Goal: Task Accomplishment & Management: Use online tool/utility

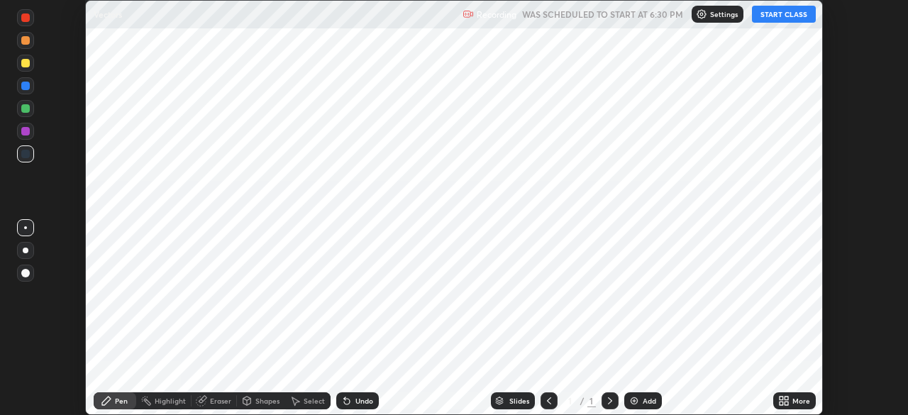
scroll to position [415, 908]
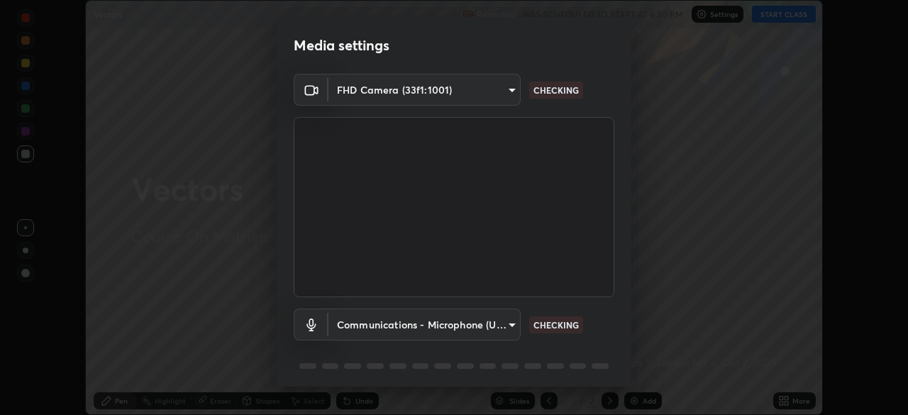
type input "b04d3f4aab0507a607fcb058103082b40897ea5b56942dd6fa8112f95d025699"
click at [502, 324] on body "Erase all Vectors Recording WAS SCHEDULED TO START AT 6:30 PM Settings START CL…" at bounding box center [454, 207] width 908 height 415
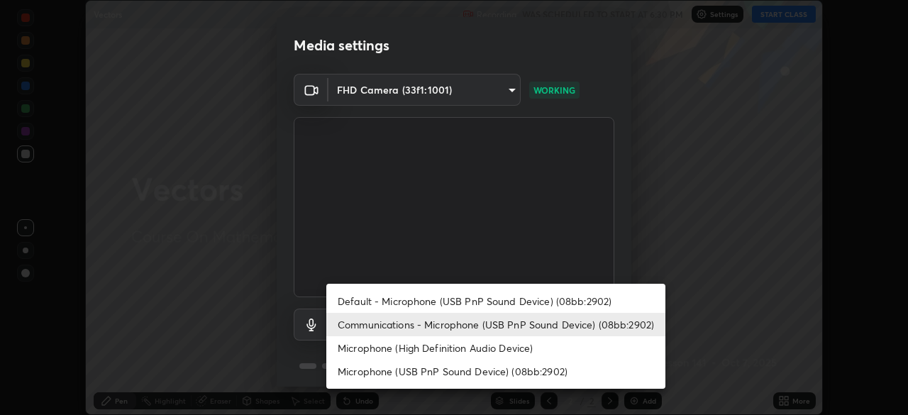
click at [510, 302] on li "Default - Microphone (USB PnP Sound Device) (08bb:2902)" at bounding box center [495, 301] width 339 height 23
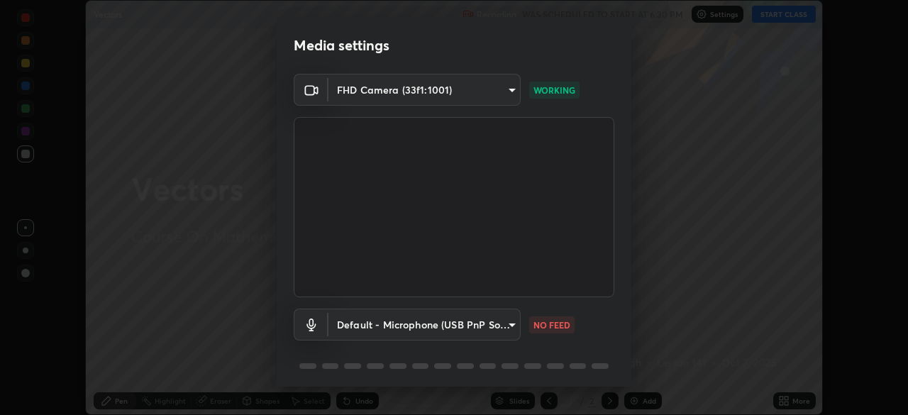
click at [515, 332] on body "Erase all Vectors Recording WAS SCHEDULED TO START AT 6:30 PM Settings START CL…" at bounding box center [454, 207] width 908 height 415
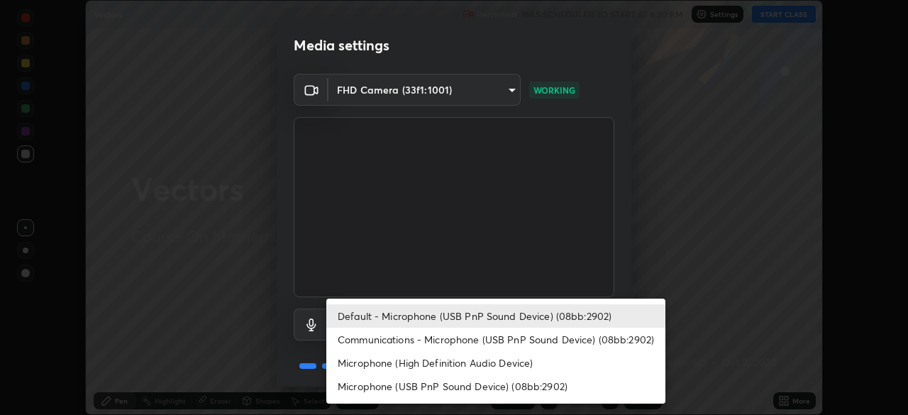
click at [516, 351] on li "Microphone (High Definition Audio Device)" at bounding box center [495, 362] width 339 height 23
type input "125c4a695ace84deca144cbc0c5ecb3d9f5dcec9dccaab5849ec3340ab7530fa"
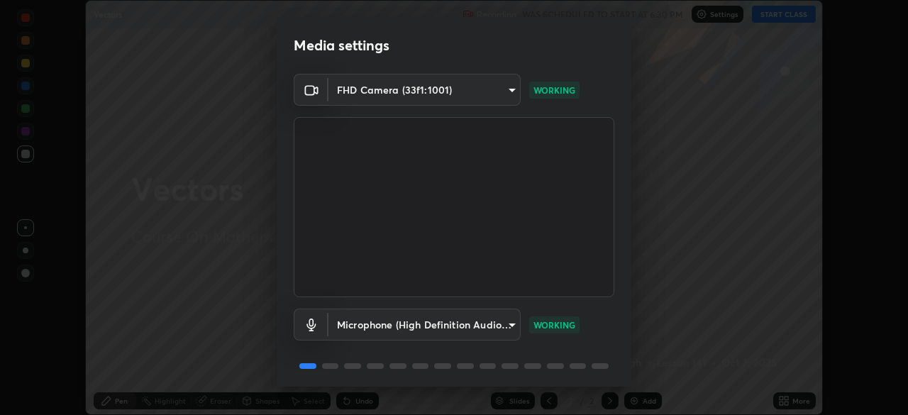
scroll to position [50, 0]
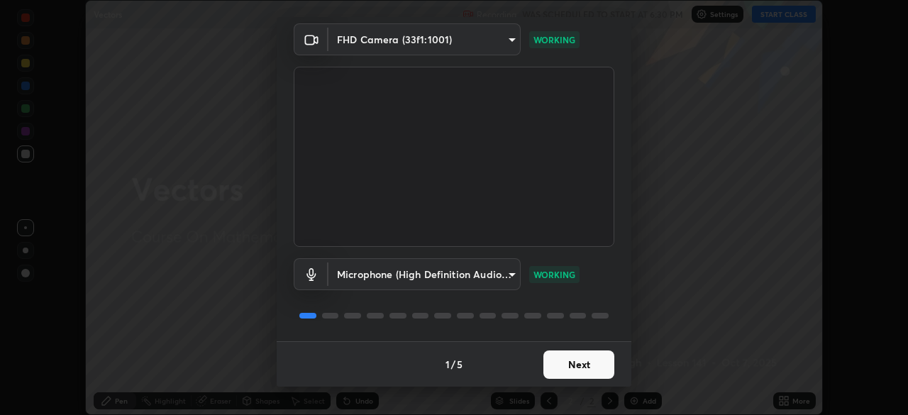
click at [590, 365] on button "Next" at bounding box center [579, 365] width 71 height 28
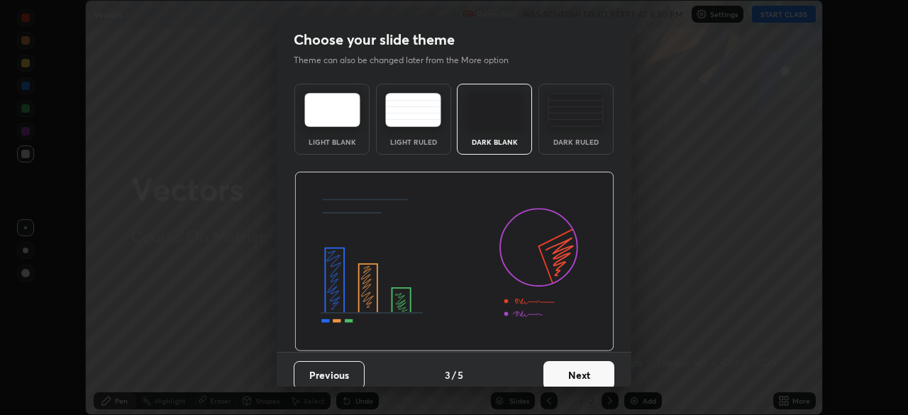
click at [595, 364] on button "Next" at bounding box center [579, 375] width 71 height 28
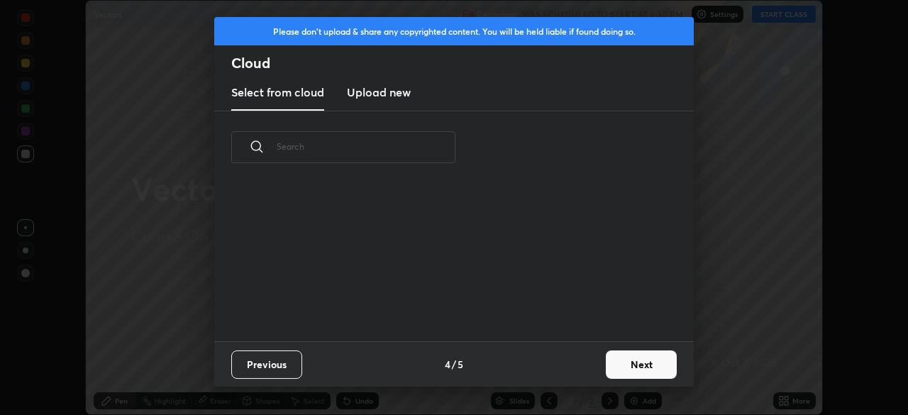
click at [607, 371] on button "Next" at bounding box center [641, 365] width 71 height 28
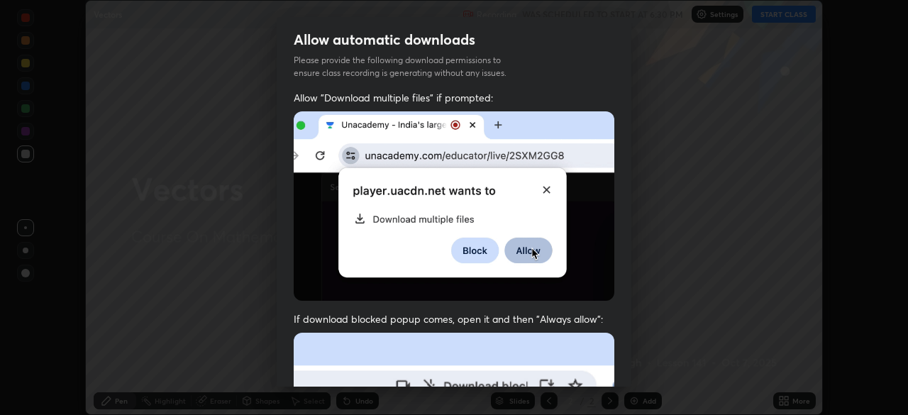
click at [622, 358] on div "Allow "Download multiple files" if prompted: If download blocked popup comes, o…" at bounding box center [454, 390] width 355 height 598
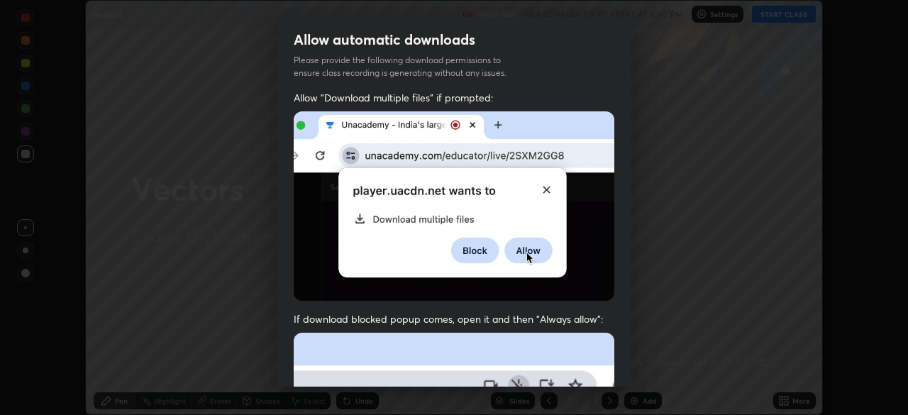
click at [612, 182] on div "Allow "Download multiple files" if prompted: If download blocked popup comes, o…" at bounding box center [454, 390] width 355 height 598
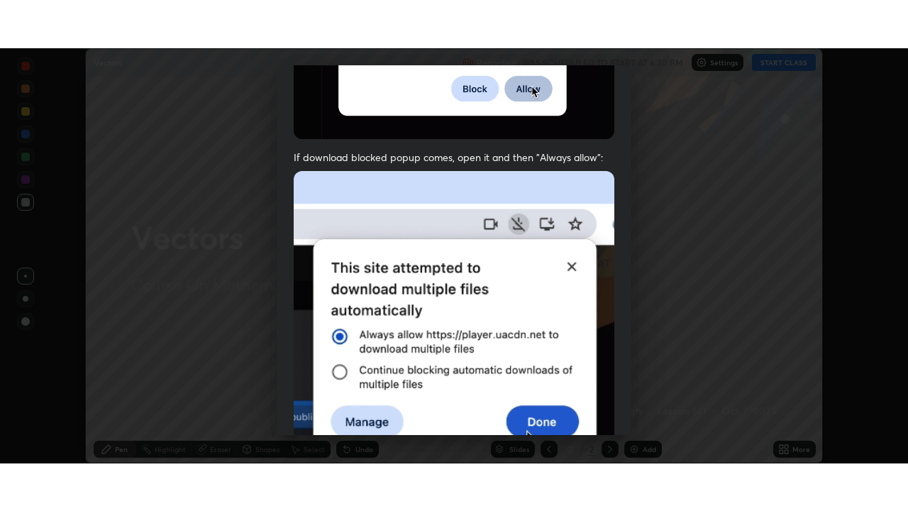
scroll to position [340, 0]
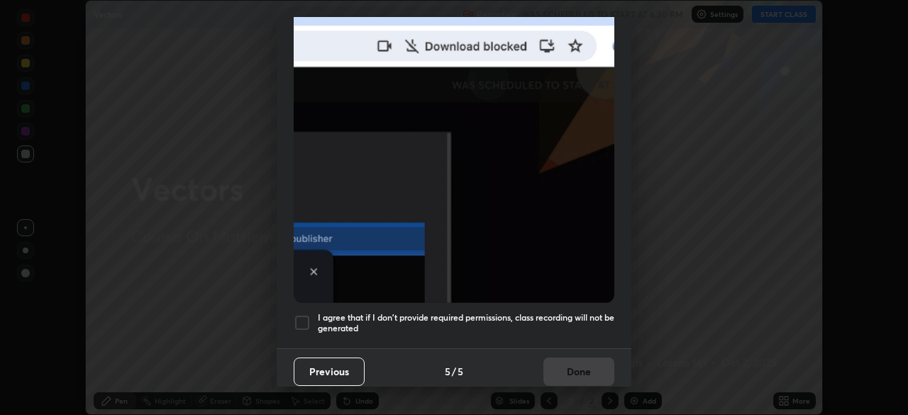
click at [308, 314] on div at bounding box center [302, 322] width 17 height 17
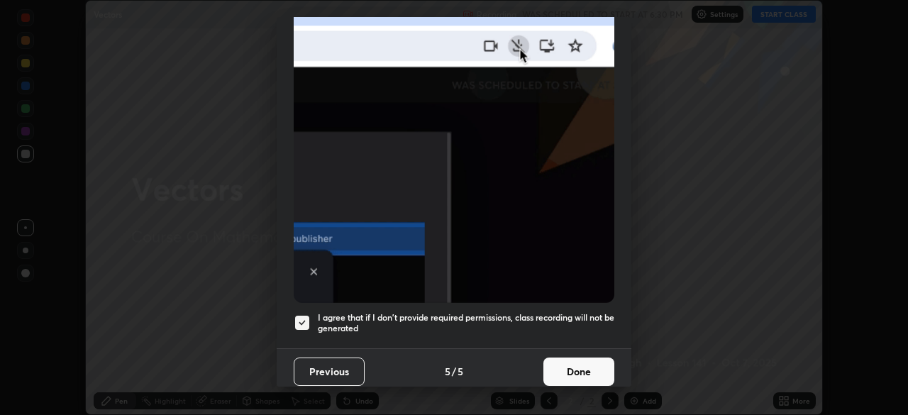
click at [589, 366] on button "Done" at bounding box center [579, 372] width 71 height 28
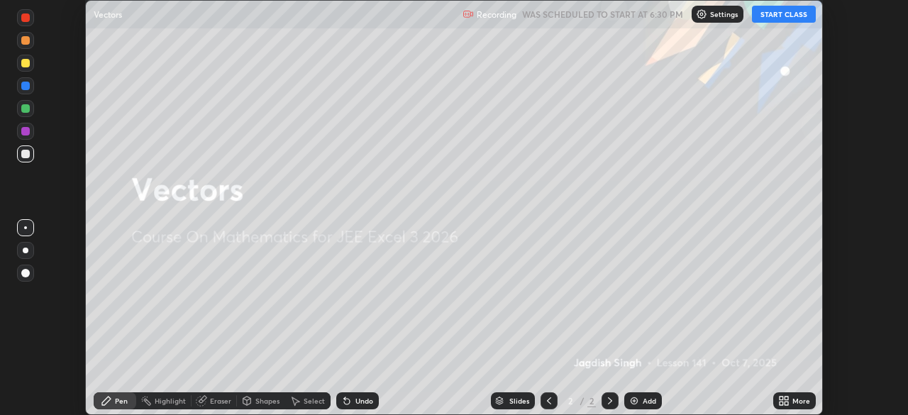
click at [796, 402] on div "More" at bounding box center [802, 400] width 18 height 7
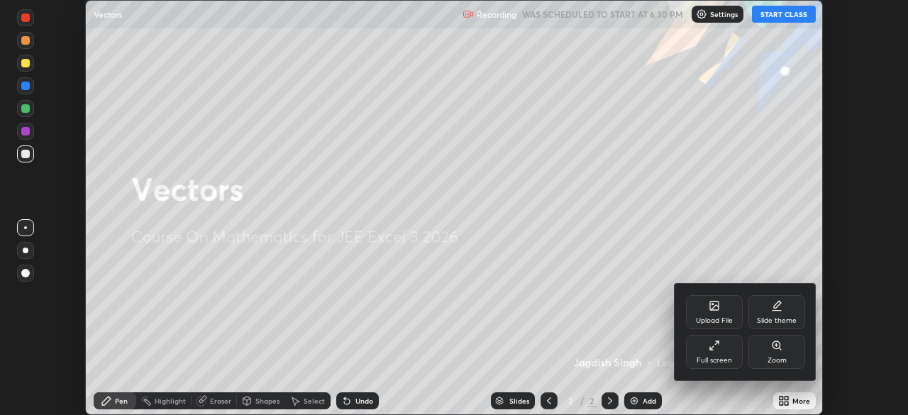
click at [795, 142] on div at bounding box center [454, 207] width 908 height 415
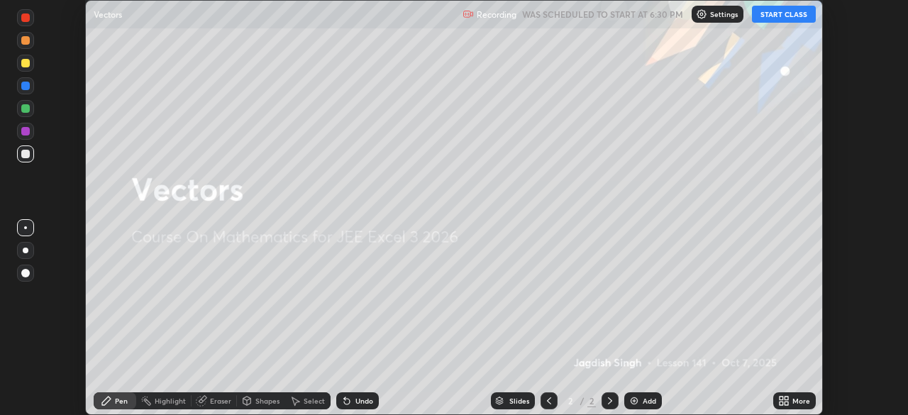
click at [782, 402] on icon at bounding box center [782, 404] width 4 height 4
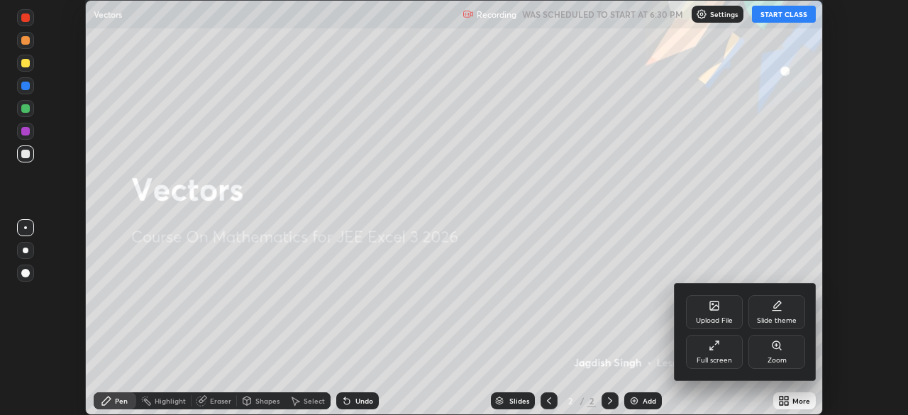
click at [718, 361] on div "Full screen" at bounding box center [714, 360] width 35 height 7
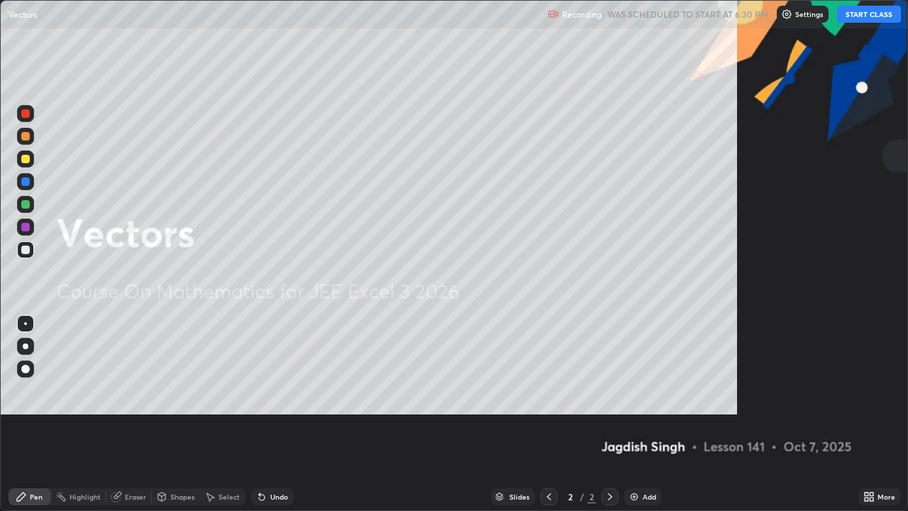
scroll to position [511, 908]
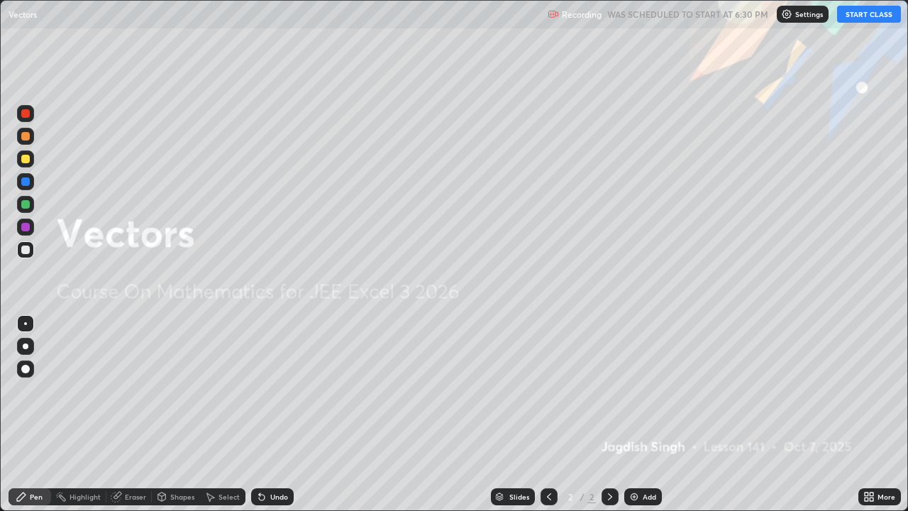
click at [874, 19] on button "START CLASS" at bounding box center [869, 14] width 64 height 17
click at [642, 414] on div "Add" at bounding box center [644, 496] width 38 height 17
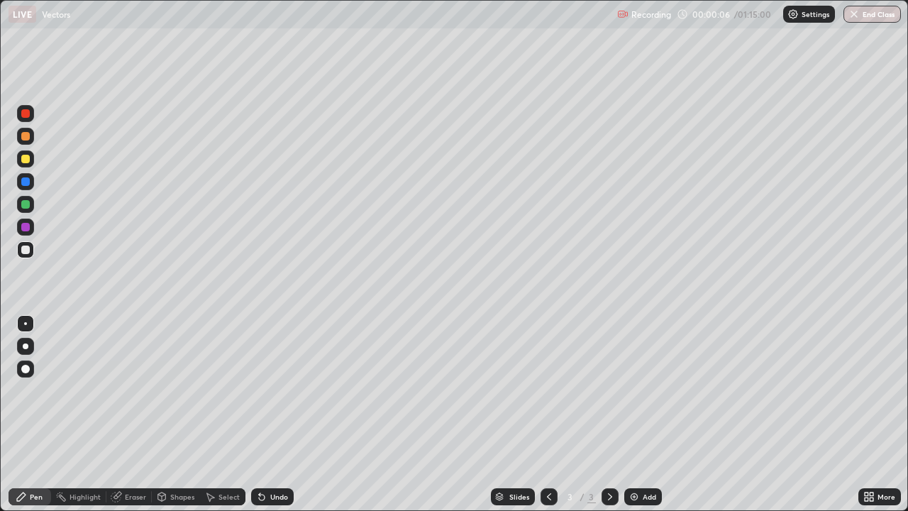
click at [28, 253] on div at bounding box center [25, 250] width 9 height 9
click at [28, 251] on div at bounding box center [25, 250] width 9 height 9
click at [25, 251] on div at bounding box center [25, 250] width 9 height 9
click at [27, 252] on div at bounding box center [25, 250] width 9 height 9
click at [26, 251] on div at bounding box center [25, 250] width 9 height 9
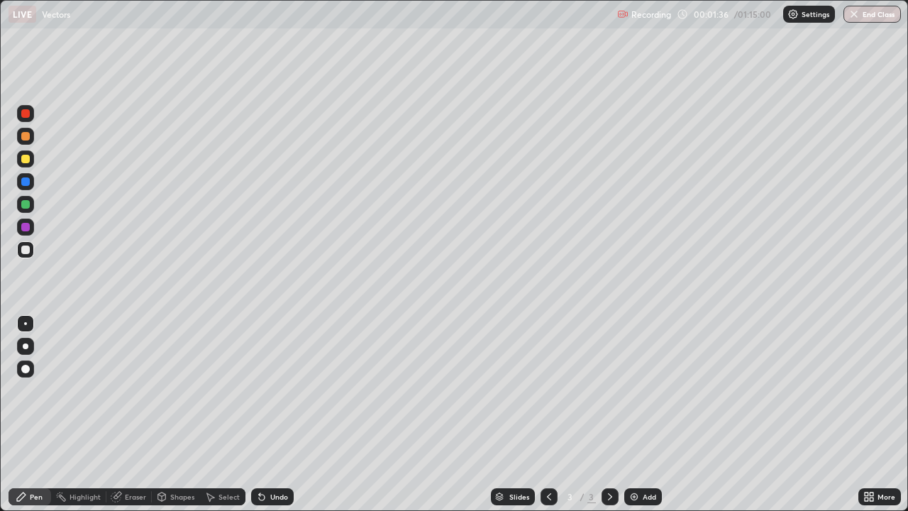
click at [127, 414] on div "Eraser" at bounding box center [128, 496] width 45 height 17
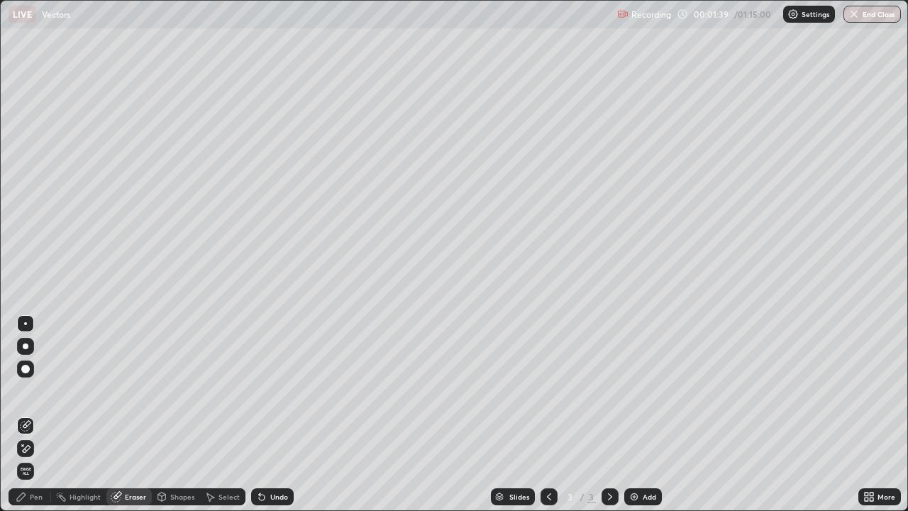
click at [43, 414] on div "Pen" at bounding box center [30, 496] width 43 height 17
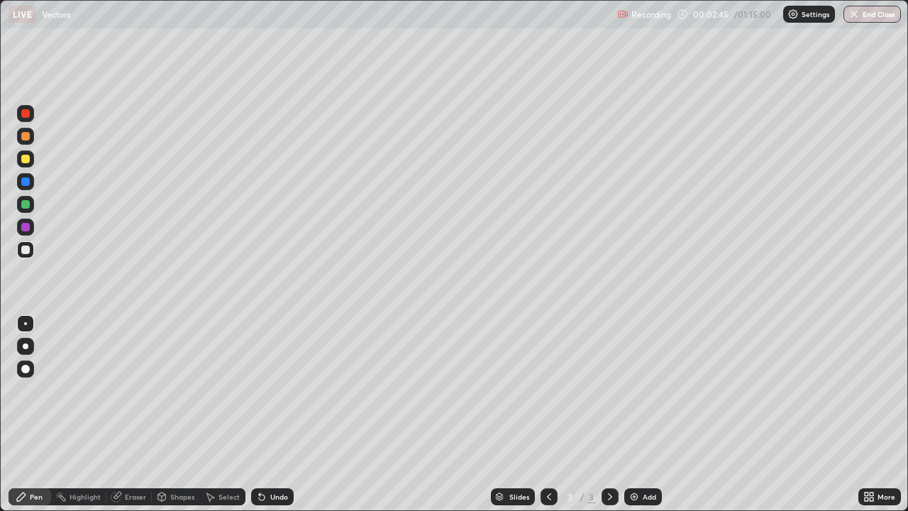
click at [25, 203] on div at bounding box center [25, 204] width 9 height 9
click at [136, 414] on div "Eraser" at bounding box center [128, 496] width 45 height 17
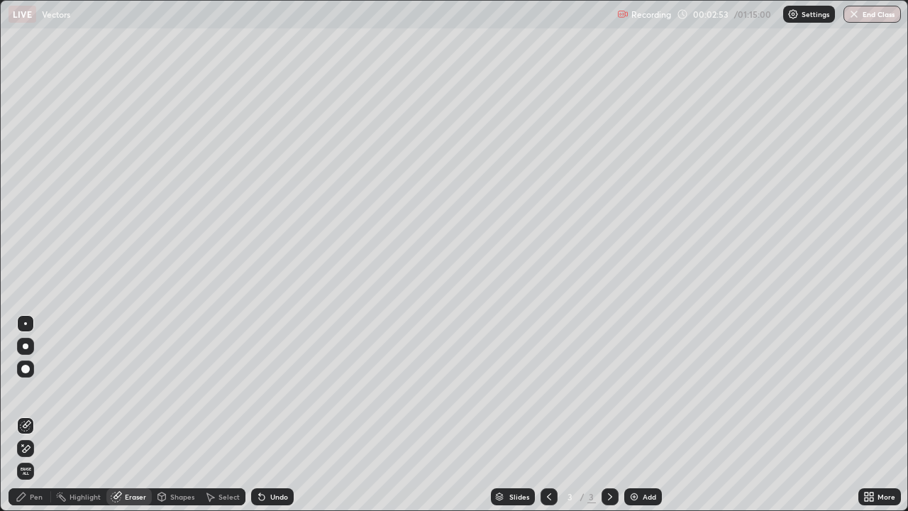
click at [38, 414] on div "Pen" at bounding box center [36, 496] width 13 height 7
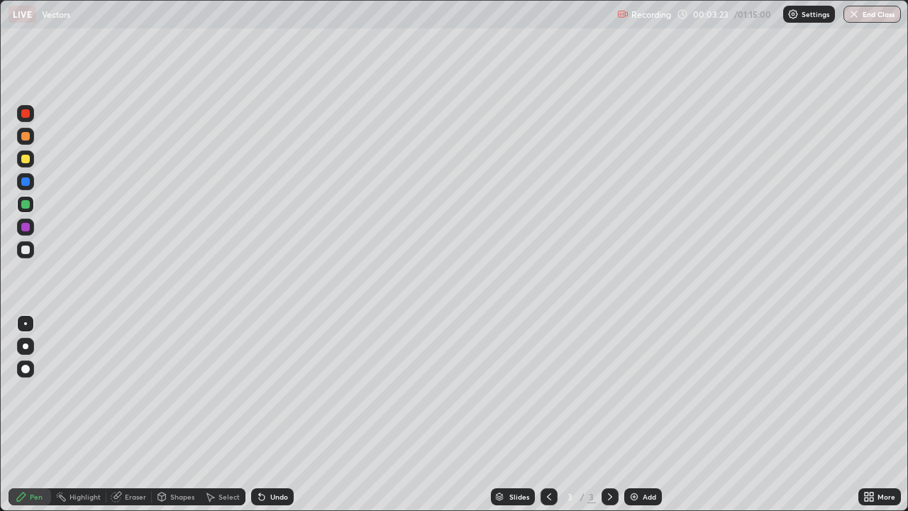
click at [21, 252] on div at bounding box center [25, 250] width 9 height 9
click at [33, 199] on div at bounding box center [25, 204] width 17 height 17
click at [26, 164] on div at bounding box center [25, 158] width 17 height 17
click at [138, 414] on div "Eraser" at bounding box center [128, 496] width 45 height 17
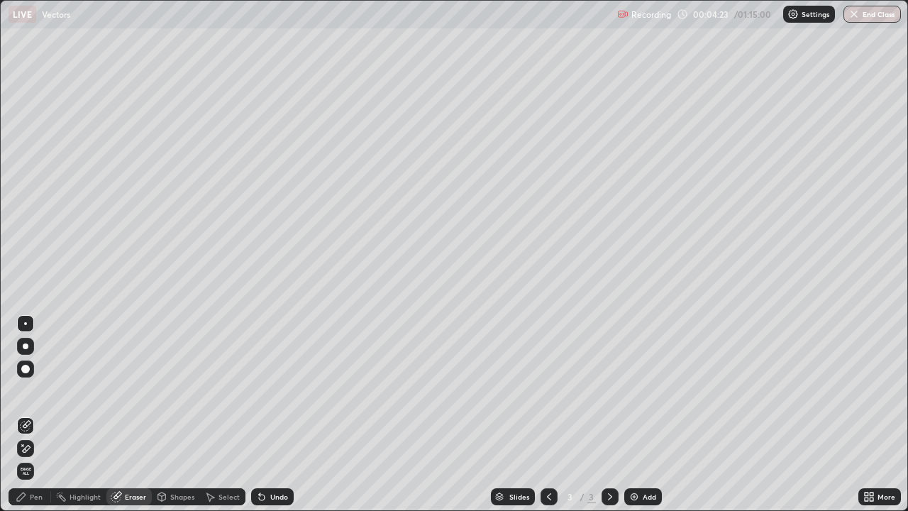
click at [40, 414] on div "Pen" at bounding box center [30, 496] width 43 height 17
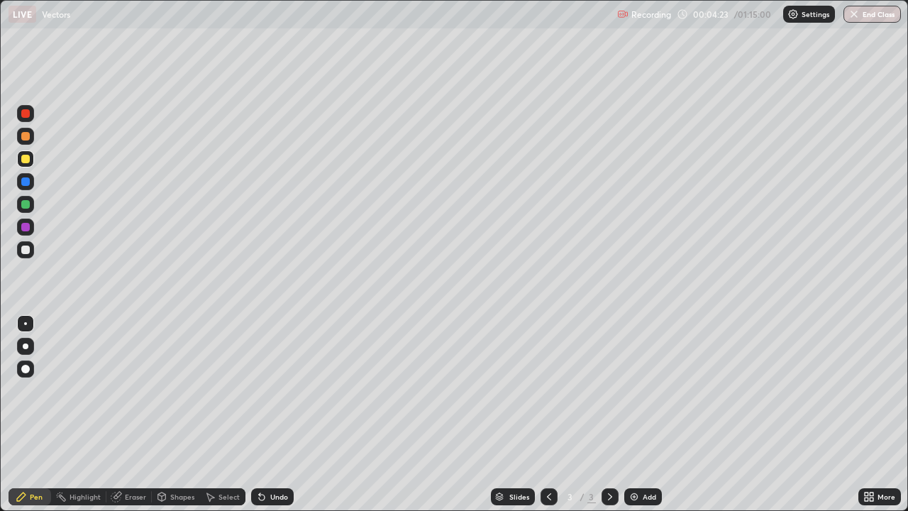
click at [36, 414] on div "Pen" at bounding box center [36, 496] width 13 height 7
click at [32, 162] on div at bounding box center [25, 158] width 17 height 17
click at [28, 229] on div at bounding box center [25, 227] width 9 height 9
click at [28, 255] on div at bounding box center [25, 249] width 17 height 17
click at [21, 256] on div at bounding box center [25, 249] width 17 height 17
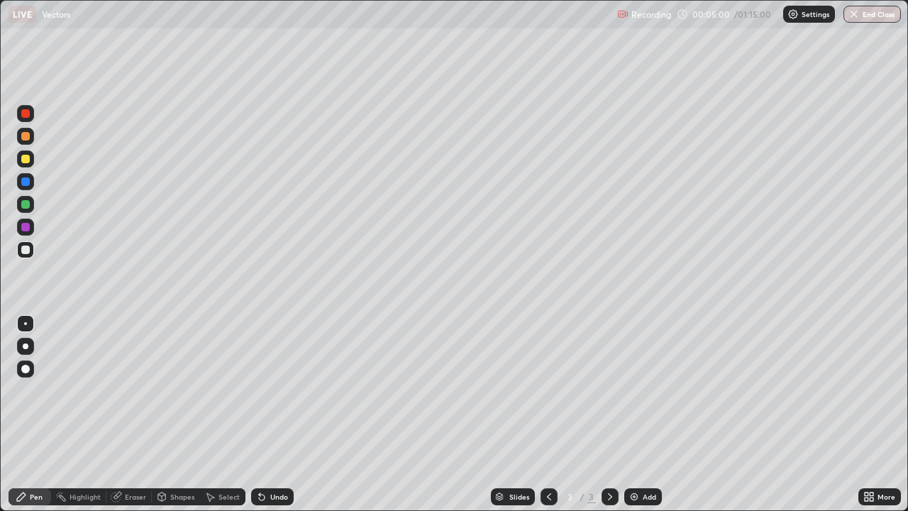
click at [27, 252] on div at bounding box center [25, 250] width 9 height 9
click at [138, 414] on div "Eraser" at bounding box center [135, 496] width 21 height 7
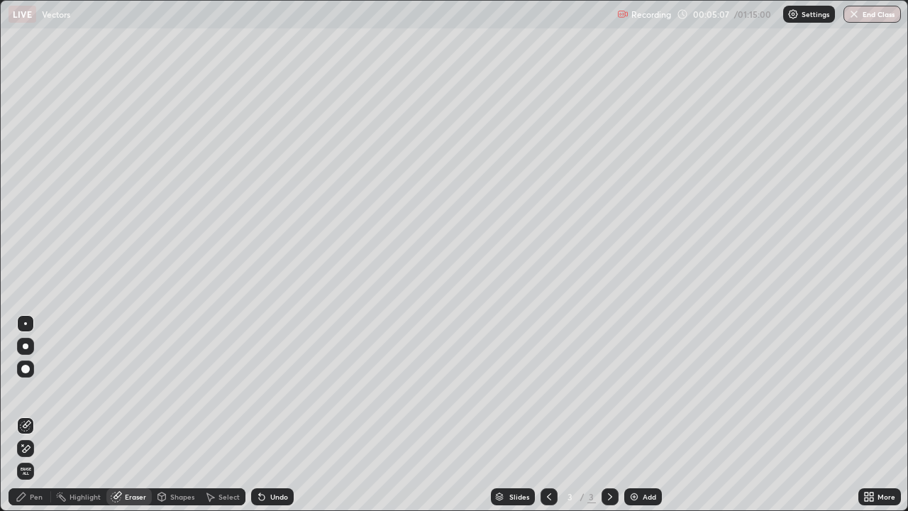
click at [35, 414] on div "Pen" at bounding box center [36, 496] width 13 height 7
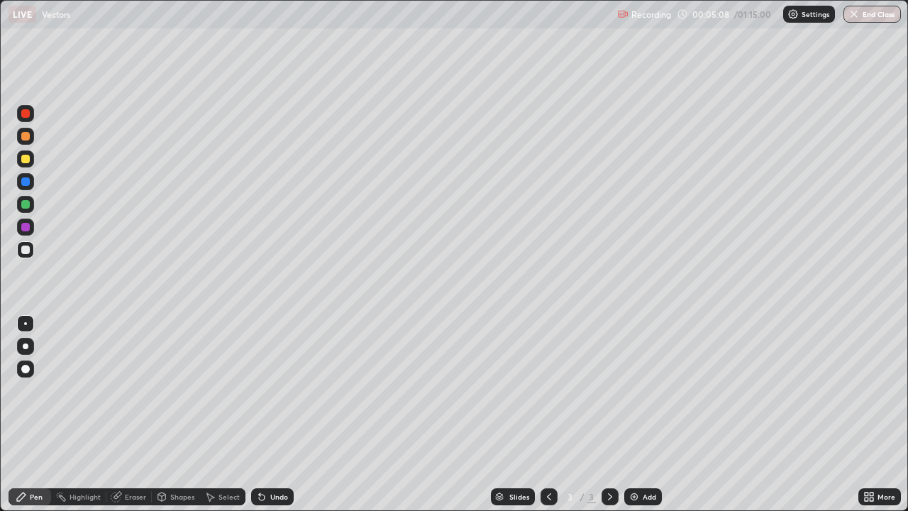
click at [31, 250] on div at bounding box center [25, 249] width 17 height 17
click at [28, 158] on div at bounding box center [25, 159] width 9 height 9
click at [31, 182] on div at bounding box center [25, 181] width 17 height 17
click at [25, 257] on div at bounding box center [25, 249] width 17 height 17
click at [23, 255] on div at bounding box center [25, 249] width 17 height 17
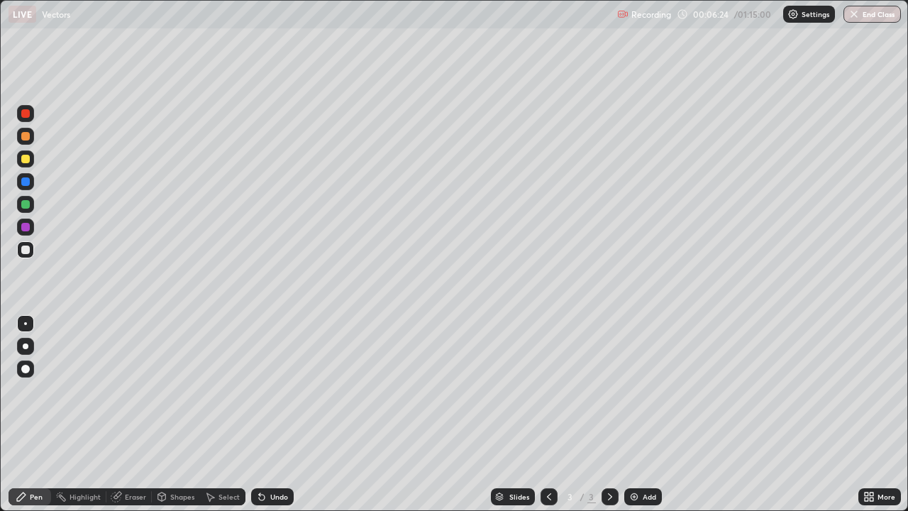
click at [25, 116] on div at bounding box center [25, 113] width 9 height 9
click at [21, 253] on div at bounding box center [25, 249] width 17 height 17
click at [25, 255] on div at bounding box center [25, 249] width 17 height 17
click at [32, 165] on div at bounding box center [25, 158] width 17 height 17
click at [31, 117] on div at bounding box center [25, 113] width 17 height 17
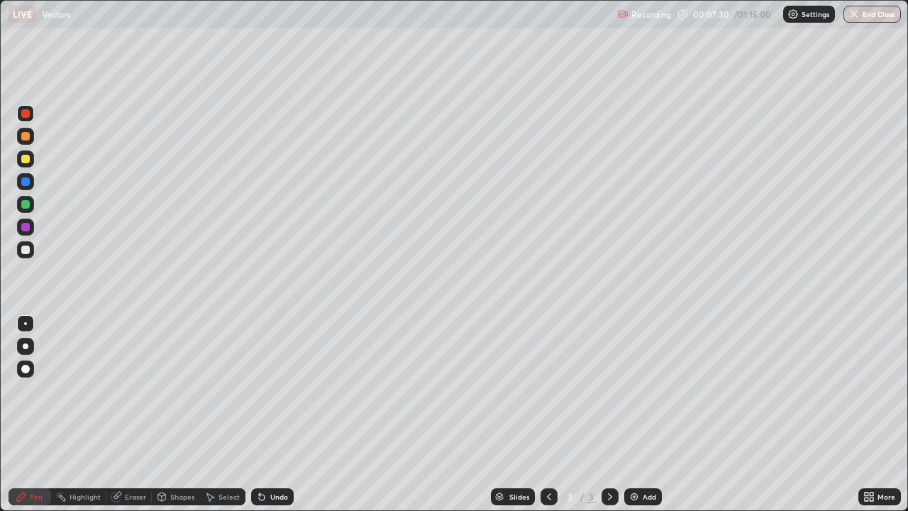
click at [29, 255] on div at bounding box center [25, 249] width 17 height 17
click at [26, 250] on div at bounding box center [25, 250] width 9 height 9
click at [31, 156] on div at bounding box center [25, 158] width 17 height 17
click at [31, 251] on div at bounding box center [25, 249] width 17 height 17
click at [644, 414] on div "Add" at bounding box center [649, 496] width 13 height 7
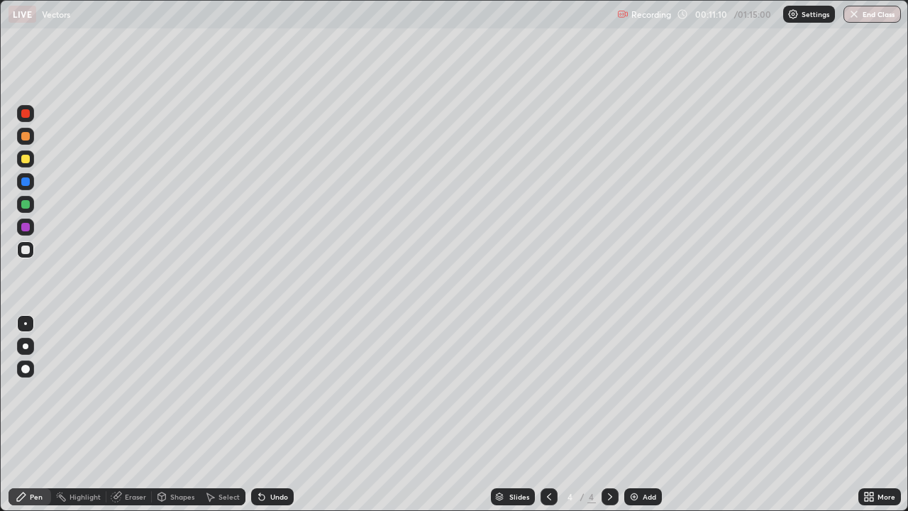
click at [28, 250] on div at bounding box center [25, 250] width 9 height 9
click at [28, 249] on div at bounding box center [25, 250] width 9 height 9
click at [25, 252] on div at bounding box center [25, 250] width 9 height 9
click at [21, 159] on div at bounding box center [25, 158] width 17 height 17
click at [28, 247] on div at bounding box center [25, 250] width 9 height 9
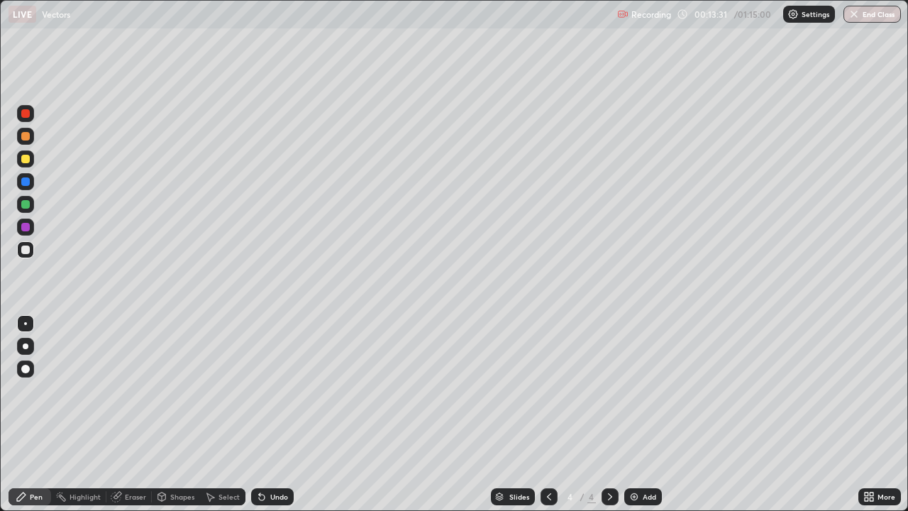
click at [26, 256] on div at bounding box center [25, 249] width 17 height 17
click at [23, 253] on div at bounding box center [25, 249] width 17 height 17
click at [128, 414] on div "Eraser" at bounding box center [135, 496] width 21 height 7
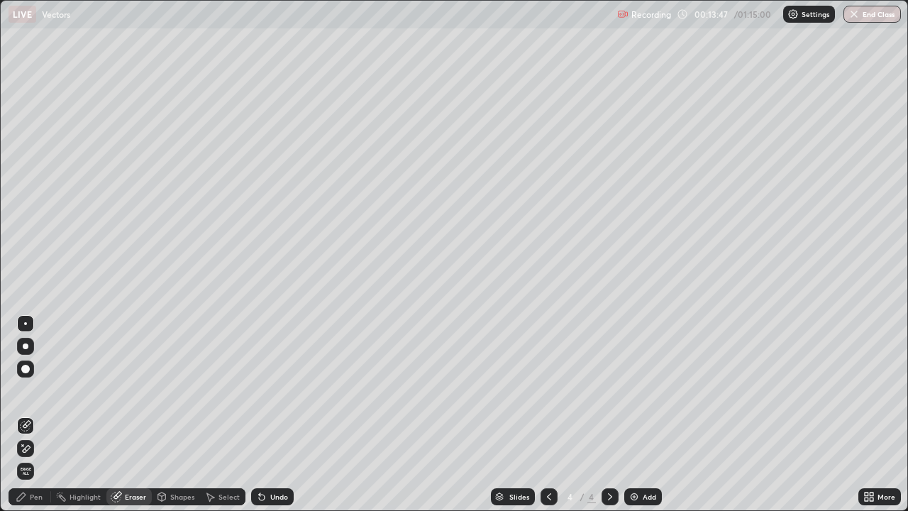
click at [39, 414] on div "Pen" at bounding box center [36, 496] width 13 height 7
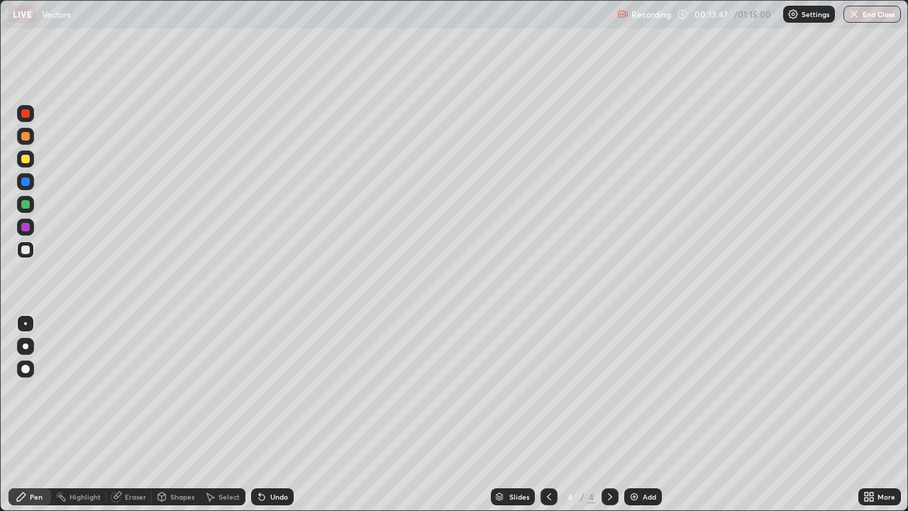
click at [26, 251] on div at bounding box center [25, 250] width 9 height 9
click at [28, 202] on div at bounding box center [25, 204] width 9 height 9
click at [27, 155] on div at bounding box center [25, 159] width 9 height 9
click at [32, 251] on div at bounding box center [25, 249] width 17 height 17
click at [28, 204] on div at bounding box center [25, 204] width 9 height 9
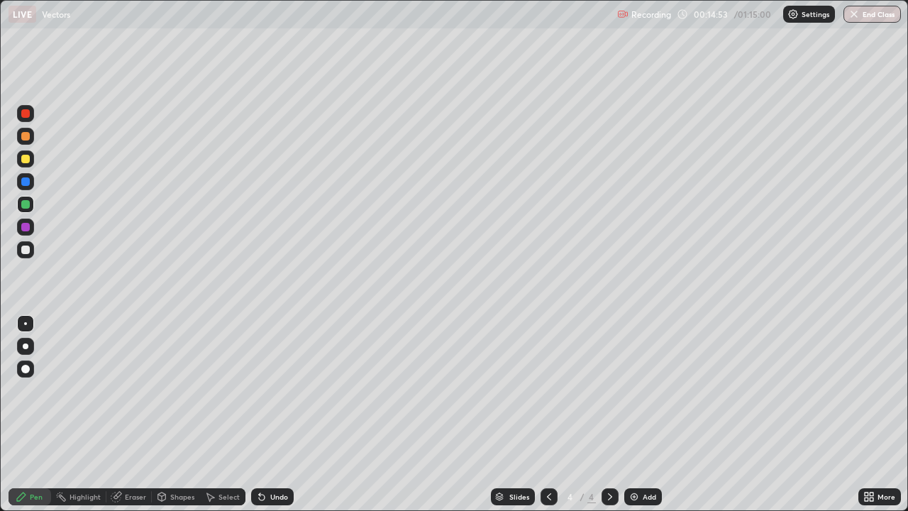
click at [26, 205] on div at bounding box center [25, 204] width 9 height 9
click at [33, 114] on div at bounding box center [25, 113] width 17 height 17
click at [128, 414] on div "Eraser" at bounding box center [135, 496] width 21 height 7
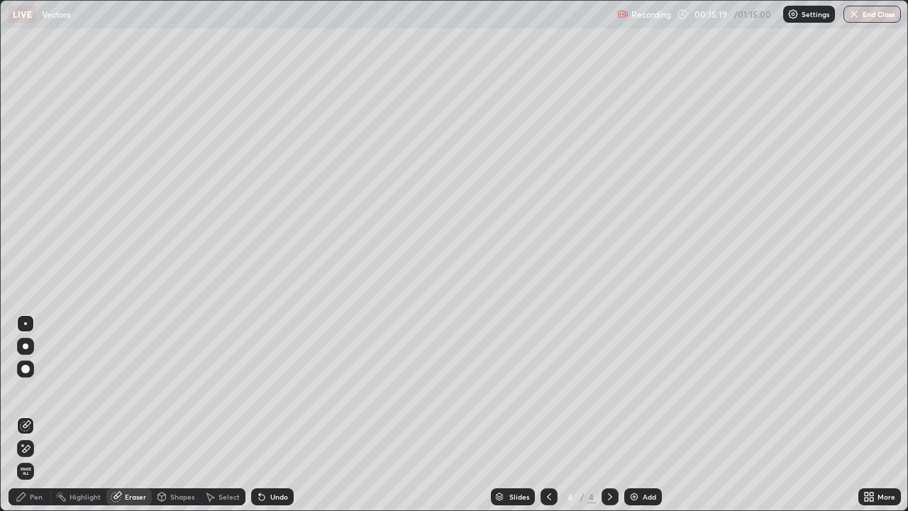
click at [39, 414] on div "Pen" at bounding box center [36, 496] width 13 height 7
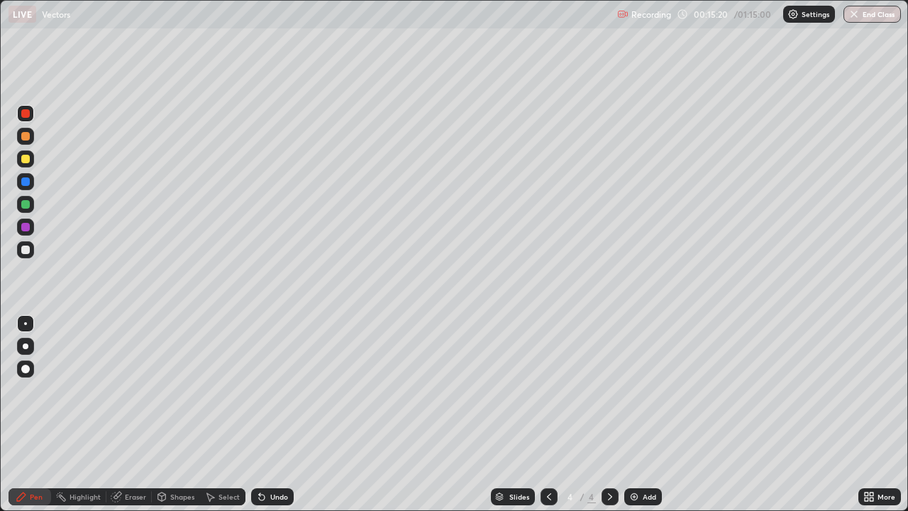
click at [26, 249] on div at bounding box center [25, 250] width 9 height 9
click at [27, 114] on div at bounding box center [25, 113] width 9 height 9
click at [27, 224] on div at bounding box center [25, 227] width 9 height 9
click at [138, 414] on div "Eraser" at bounding box center [128, 496] width 45 height 17
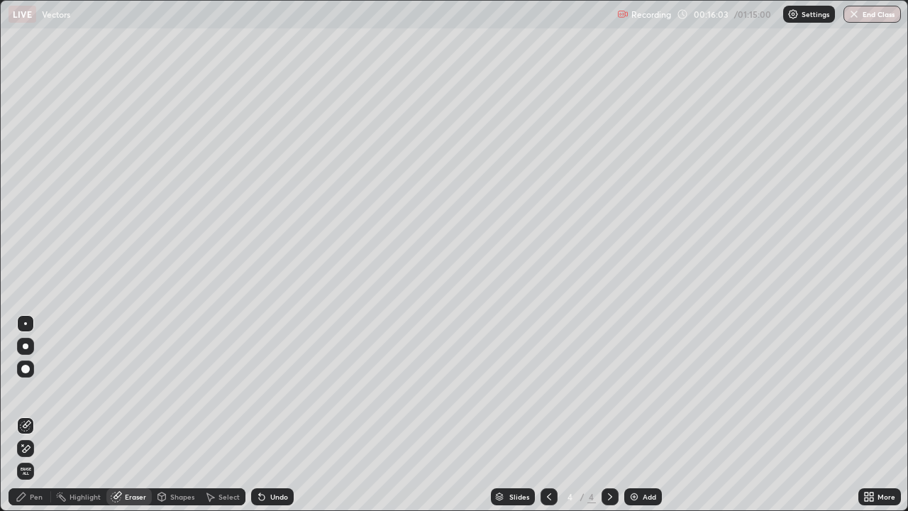
click at [39, 414] on div "Pen" at bounding box center [36, 496] width 13 height 7
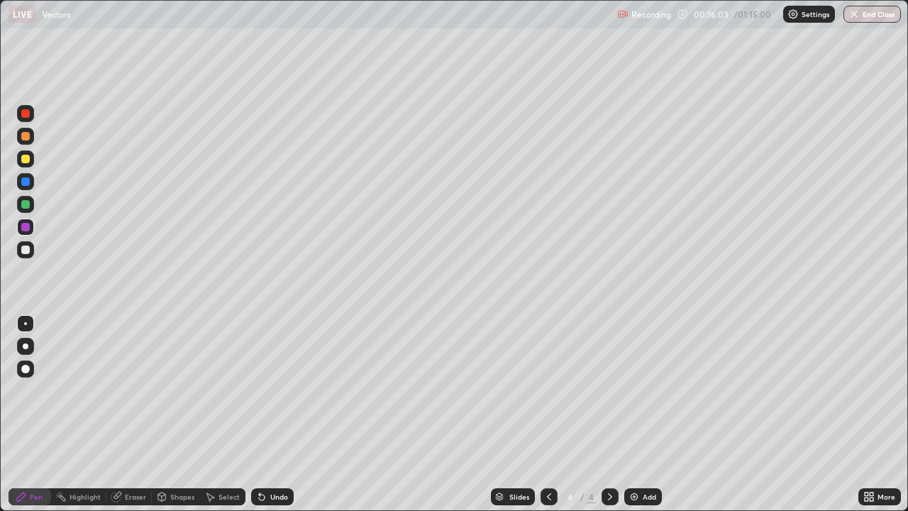
click at [27, 253] on div at bounding box center [25, 250] width 9 height 9
click at [27, 115] on div at bounding box center [25, 113] width 9 height 9
click at [25, 159] on div at bounding box center [25, 159] width 9 height 9
click at [27, 204] on div at bounding box center [25, 204] width 9 height 9
click at [136, 414] on div "Eraser" at bounding box center [135, 496] width 21 height 7
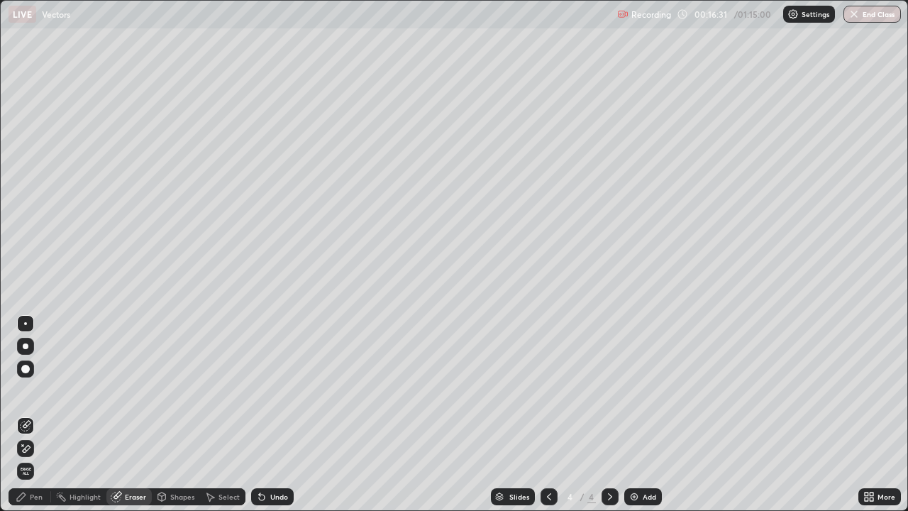
click at [46, 414] on div "Pen" at bounding box center [30, 496] width 43 height 17
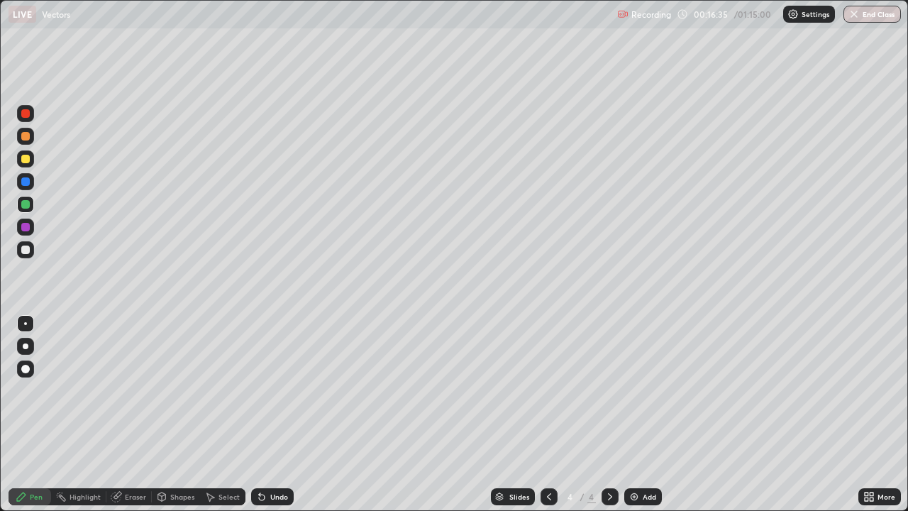
click at [125, 414] on div "Eraser" at bounding box center [128, 496] width 45 height 17
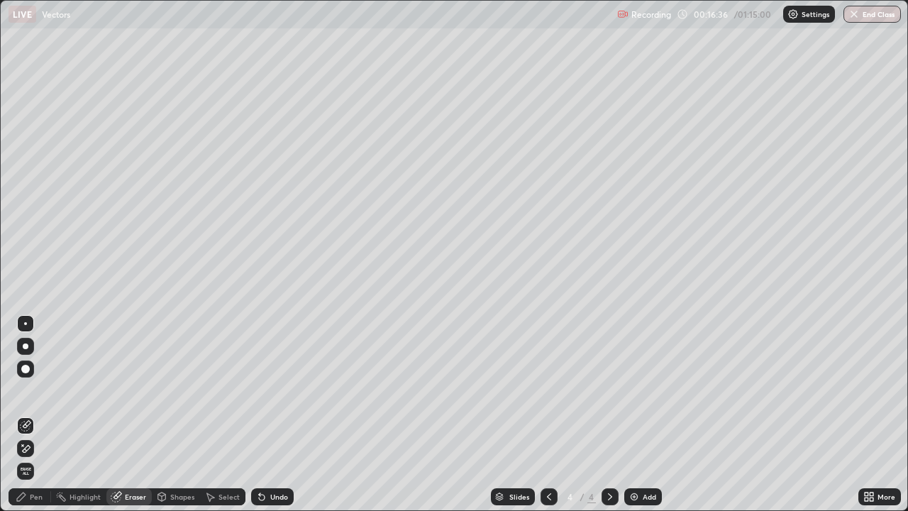
click at [38, 414] on div "Pen" at bounding box center [36, 496] width 13 height 7
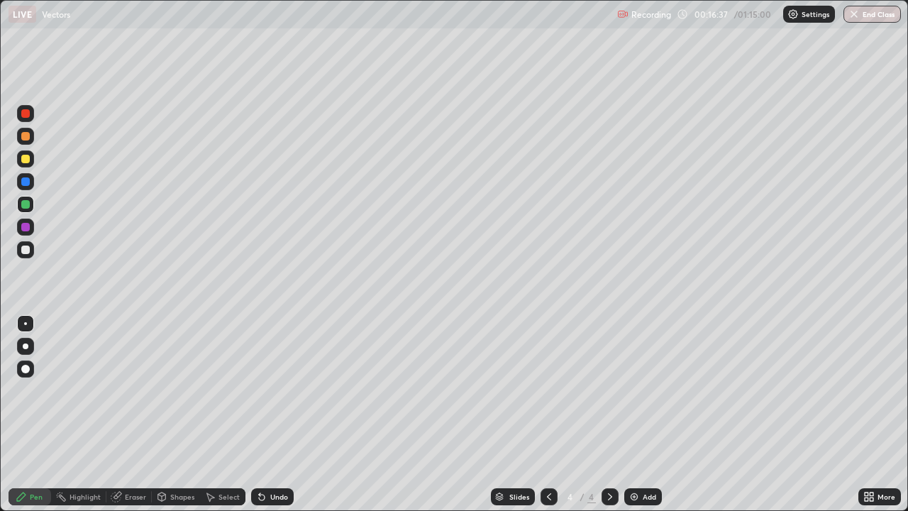
click at [28, 248] on div at bounding box center [25, 250] width 9 height 9
click at [32, 229] on div at bounding box center [25, 227] width 17 height 17
click at [26, 185] on div at bounding box center [25, 181] width 9 height 9
click at [26, 250] on div at bounding box center [25, 250] width 9 height 9
click at [138, 414] on div "Eraser" at bounding box center [135, 496] width 21 height 7
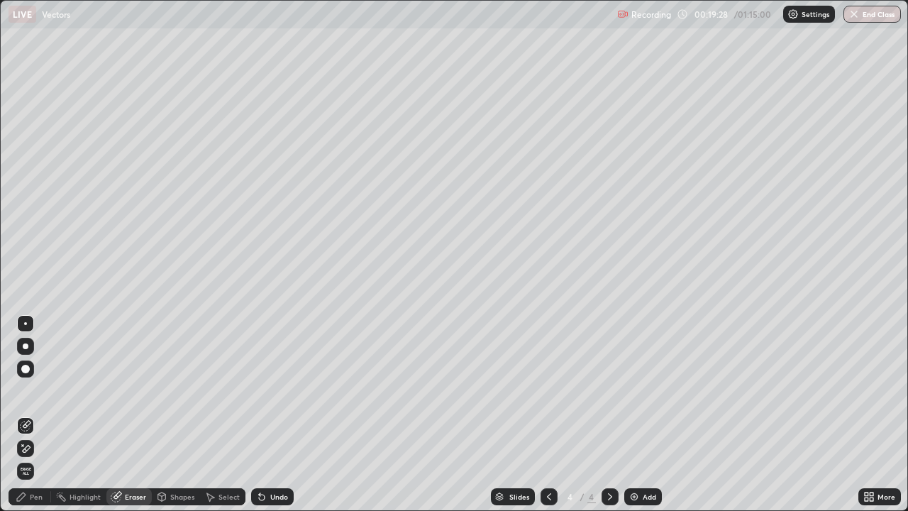
click at [40, 414] on div "Pen" at bounding box center [36, 496] width 13 height 7
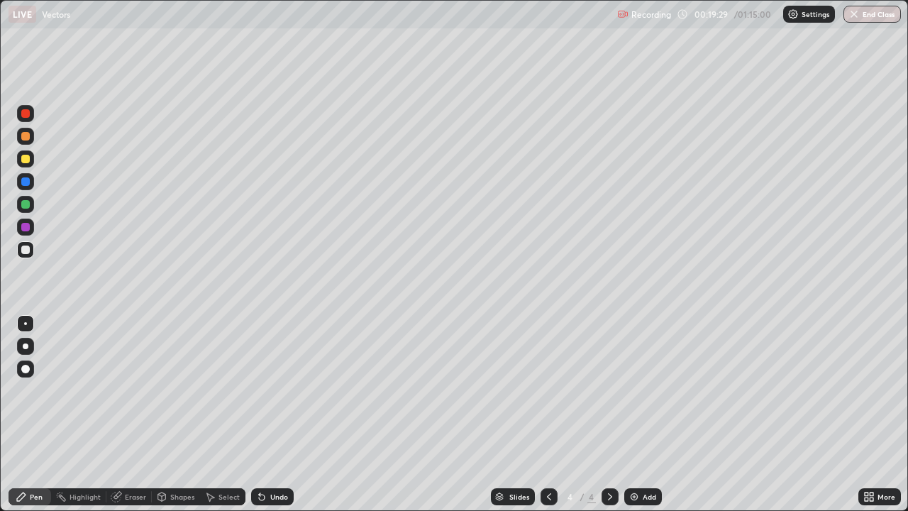
click at [26, 250] on div at bounding box center [25, 250] width 9 height 9
click at [141, 414] on div "Eraser" at bounding box center [135, 496] width 21 height 7
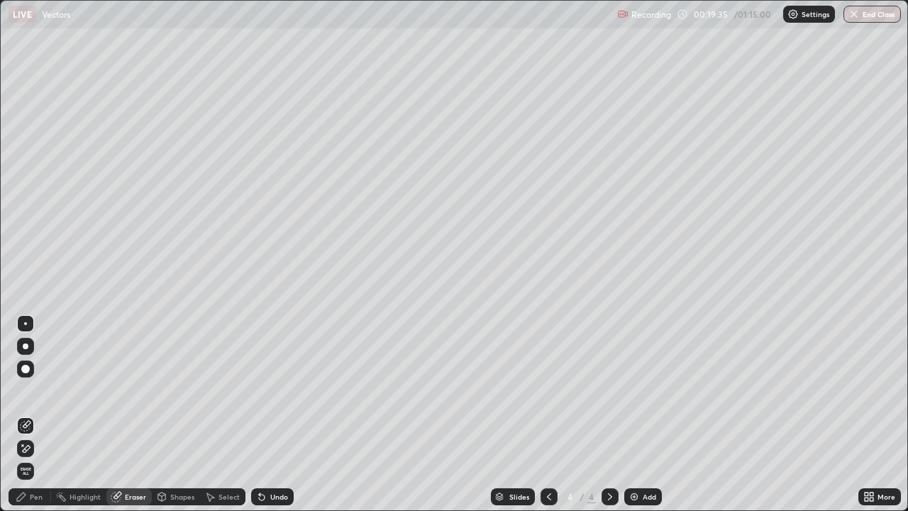
click at [38, 414] on div "Pen" at bounding box center [30, 496] width 43 height 17
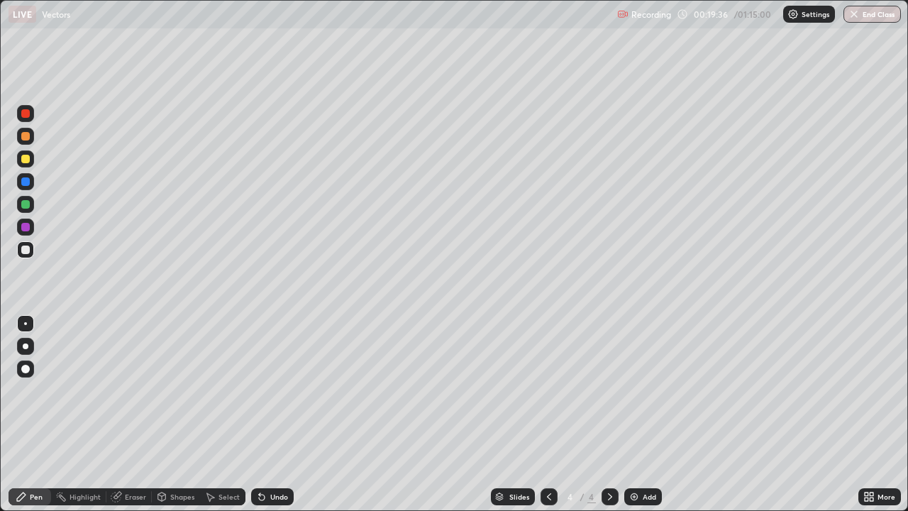
click at [25, 251] on div at bounding box center [25, 250] width 9 height 9
click at [141, 414] on div "Eraser" at bounding box center [135, 496] width 21 height 7
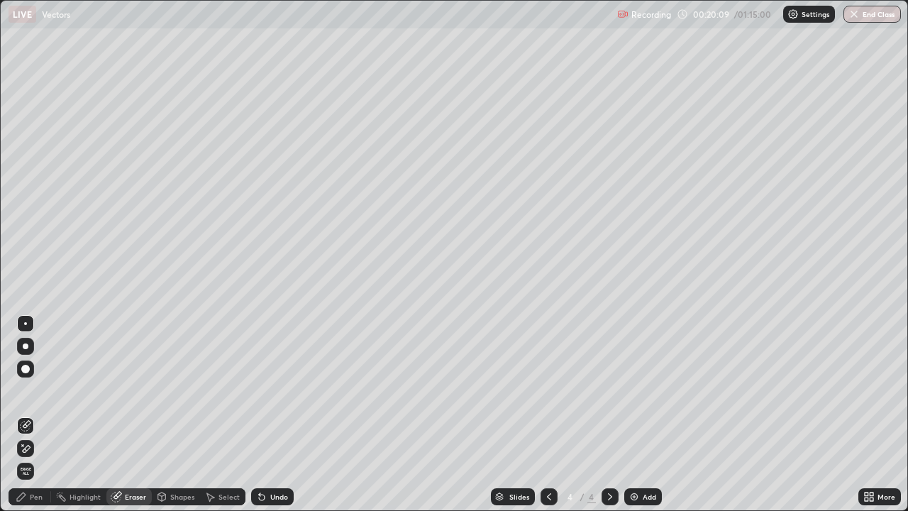
click at [31, 414] on div "Pen" at bounding box center [30, 496] width 43 height 17
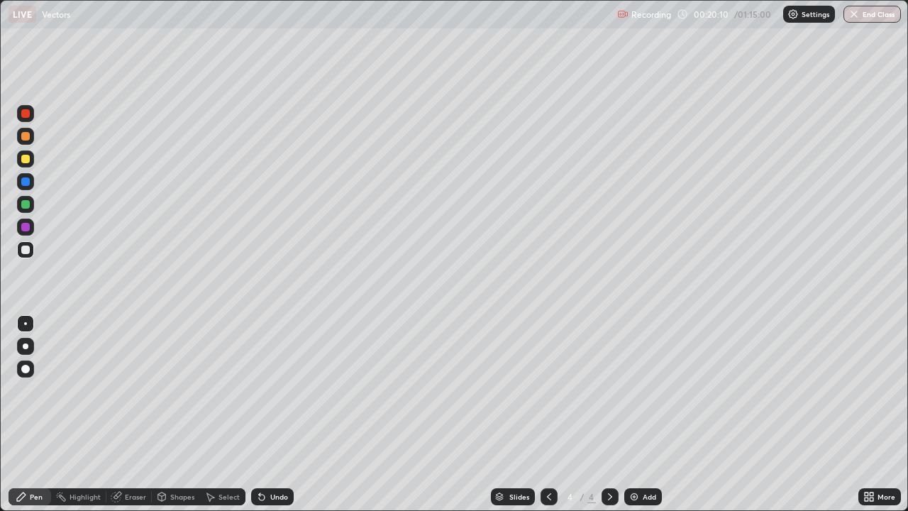
click at [31, 250] on div at bounding box center [25, 249] width 17 height 17
click at [137, 414] on div "Eraser" at bounding box center [135, 496] width 21 height 7
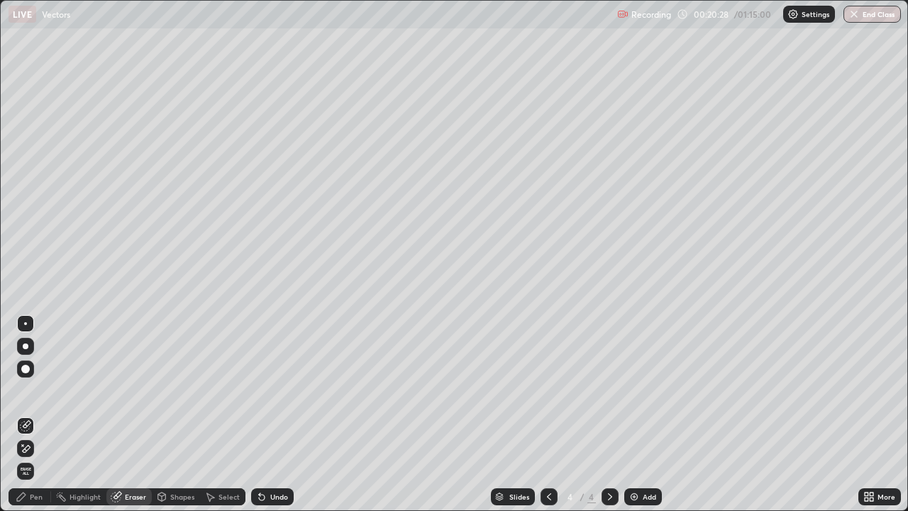
click at [38, 414] on div "Pen" at bounding box center [36, 496] width 13 height 7
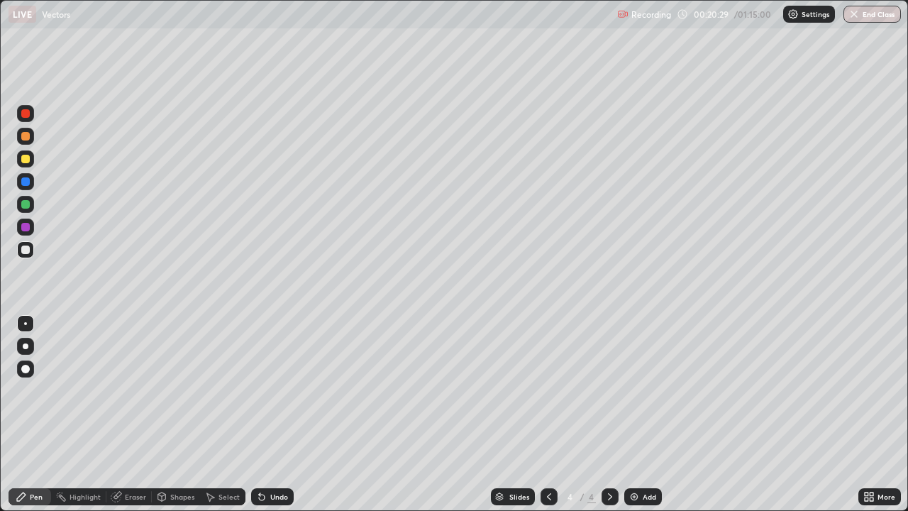
click at [21, 249] on div at bounding box center [25, 250] width 9 height 9
click at [652, 414] on div "Add" at bounding box center [644, 496] width 38 height 17
click at [28, 250] on div at bounding box center [25, 250] width 9 height 9
click at [25, 248] on div at bounding box center [25, 250] width 9 height 9
click at [31, 206] on div at bounding box center [25, 204] width 17 height 17
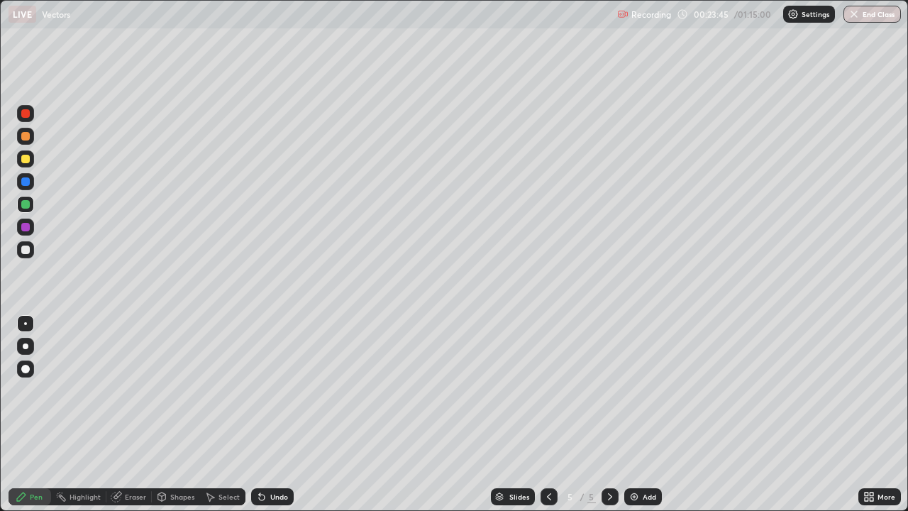
click at [26, 250] on div at bounding box center [25, 250] width 9 height 9
click at [142, 414] on div "Eraser" at bounding box center [128, 496] width 45 height 17
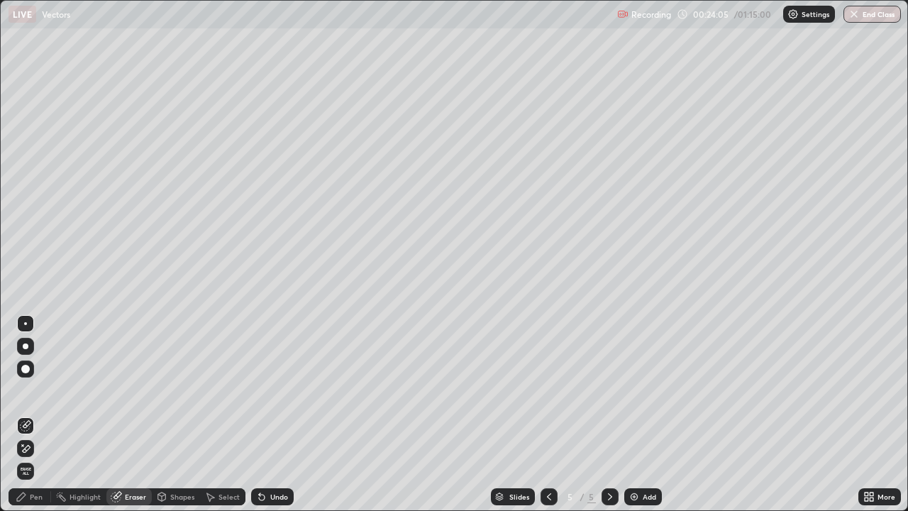
click at [43, 414] on div "Pen" at bounding box center [30, 496] width 43 height 17
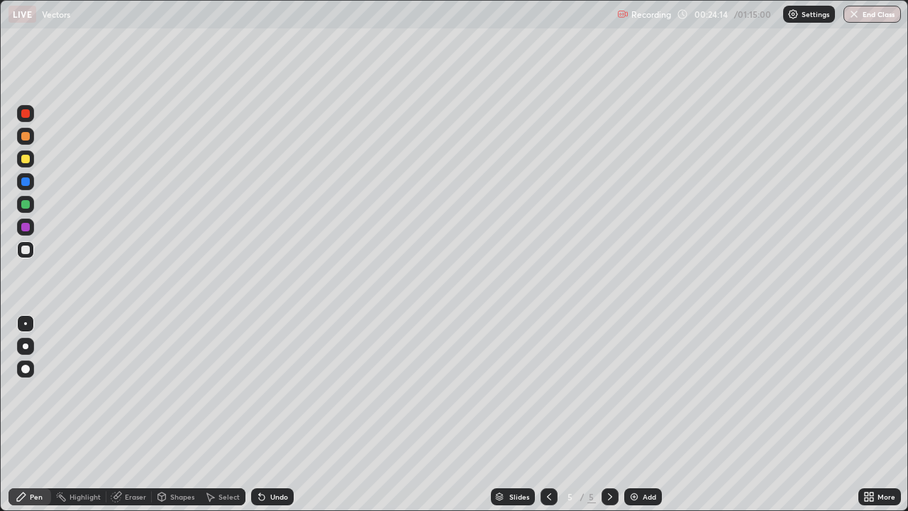
click at [33, 249] on div at bounding box center [25, 249] width 17 height 17
click at [141, 414] on div "Eraser" at bounding box center [128, 496] width 45 height 17
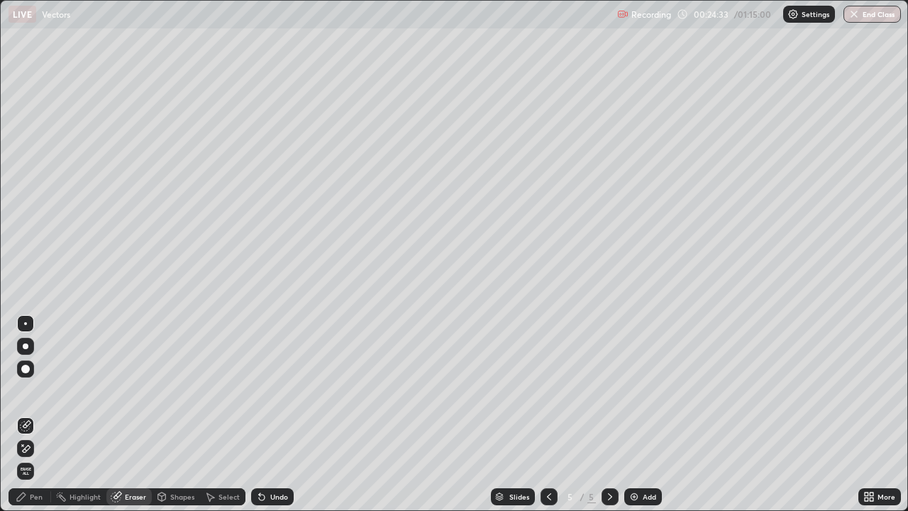
click at [39, 414] on div "Pen" at bounding box center [30, 496] width 43 height 17
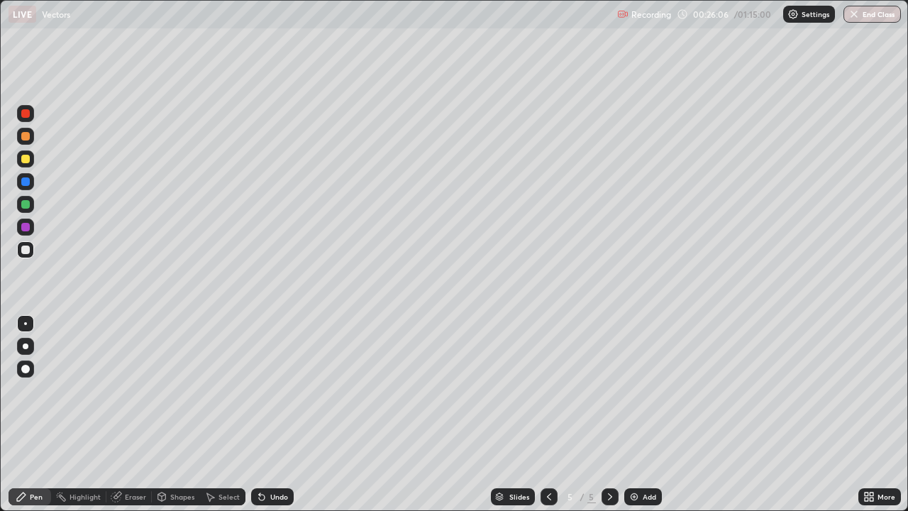
click at [145, 414] on div "Eraser" at bounding box center [128, 496] width 45 height 17
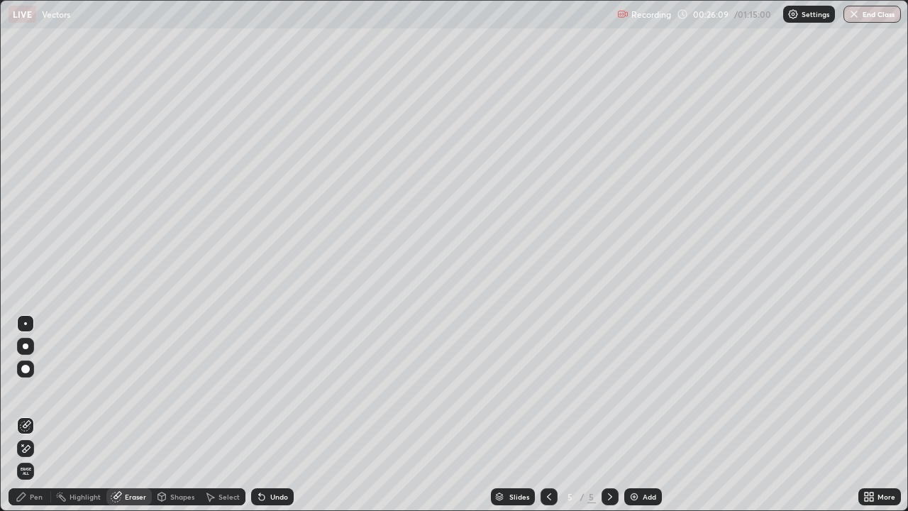
click at [40, 414] on div "Pen" at bounding box center [36, 496] width 13 height 7
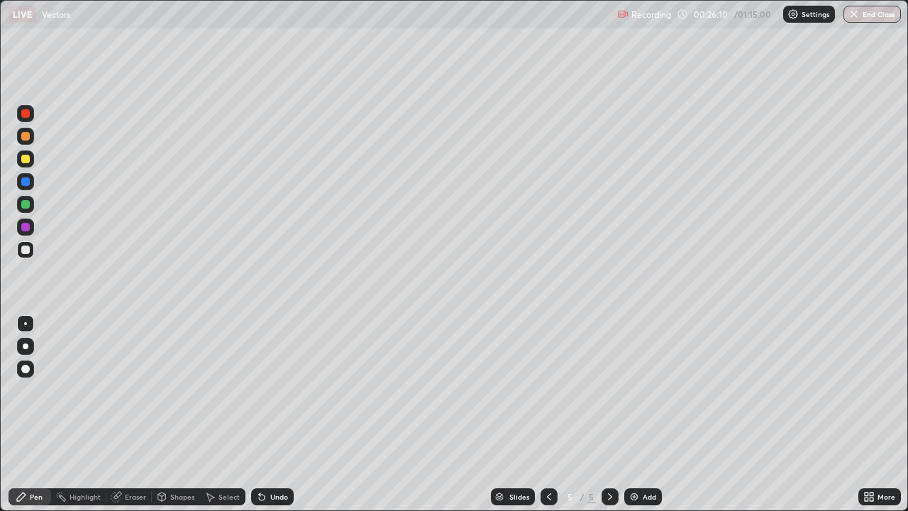
click at [32, 253] on div at bounding box center [25, 249] width 17 height 17
click at [139, 414] on div "Eraser" at bounding box center [135, 496] width 21 height 7
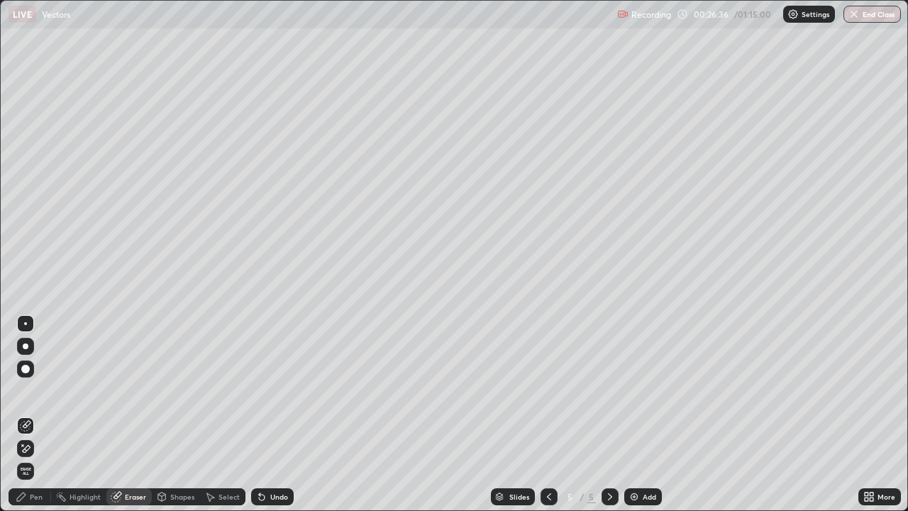
click at [36, 414] on div "Pen" at bounding box center [30, 496] width 43 height 17
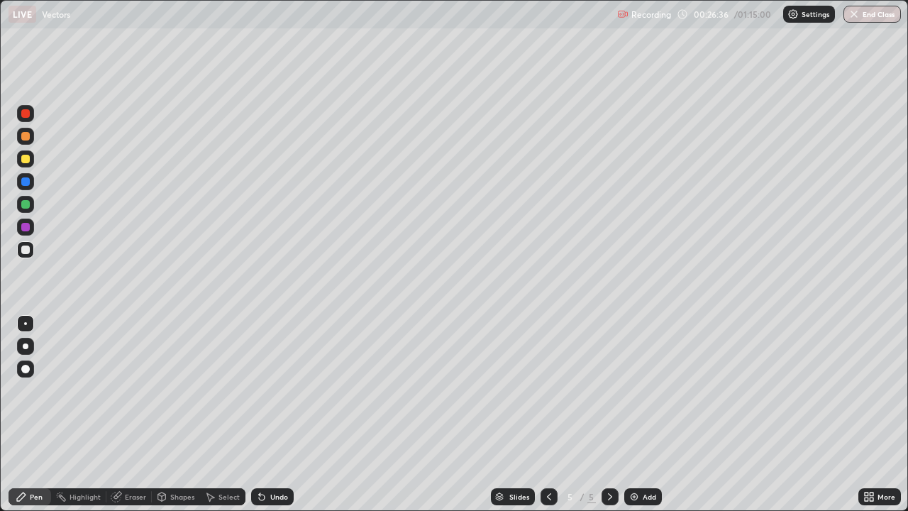
click at [25, 251] on div at bounding box center [25, 250] width 9 height 9
click at [799, 414] on div "Slides 5 / 5 Add" at bounding box center [576, 497] width 565 height 28
click at [28, 255] on div at bounding box center [25, 249] width 17 height 17
click at [880, 414] on div "More" at bounding box center [880, 497] width 43 height 28
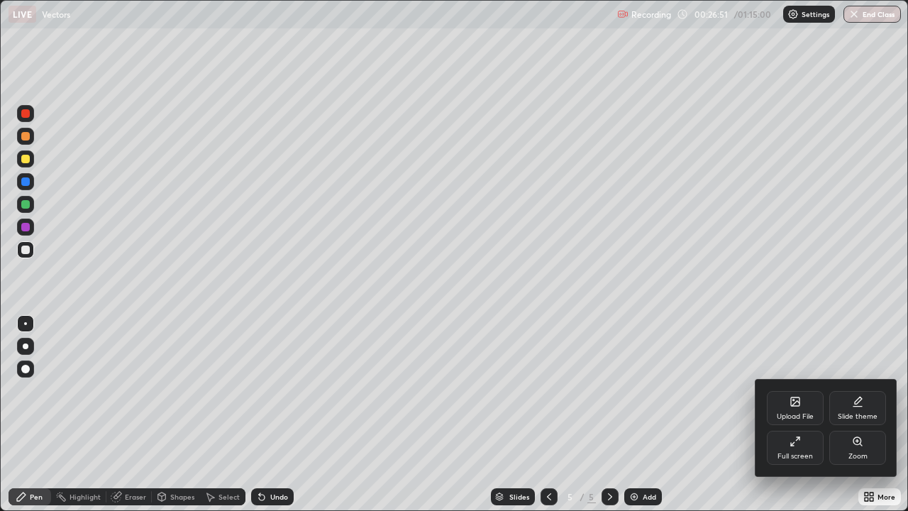
click at [708, 410] on div at bounding box center [454, 255] width 908 height 511
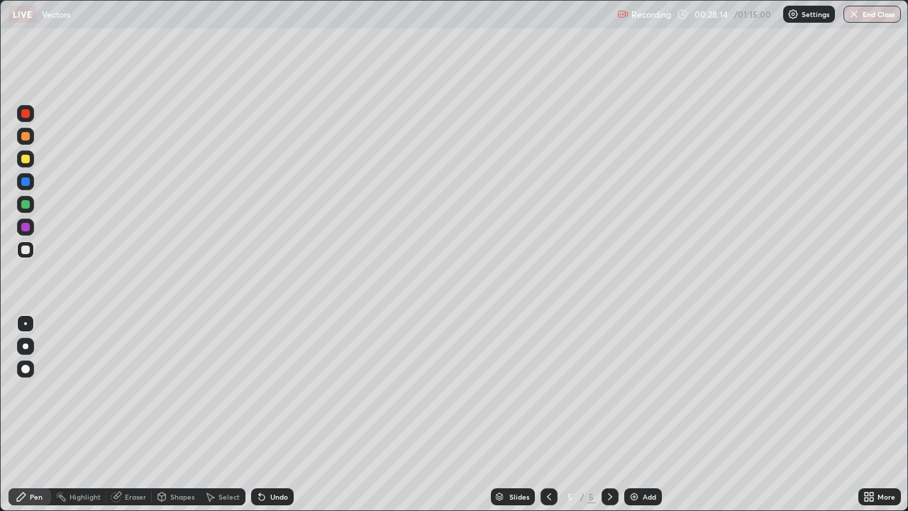
click at [33, 254] on div at bounding box center [25, 249] width 17 height 17
click at [633, 414] on div "Add" at bounding box center [644, 496] width 38 height 17
click at [26, 158] on div at bounding box center [25, 159] width 9 height 9
click at [23, 250] on div at bounding box center [25, 250] width 9 height 9
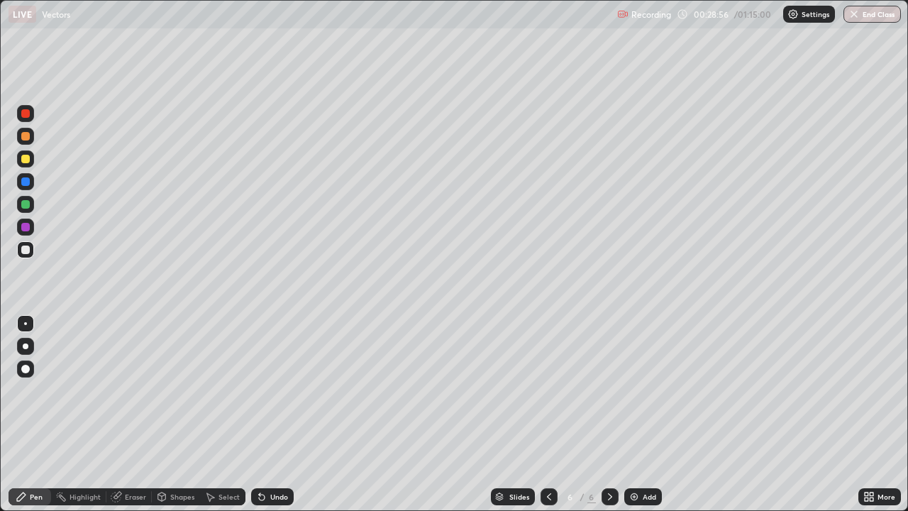
click at [25, 248] on div at bounding box center [25, 250] width 9 height 9
click at [28, 249] on div at bounding box center [25, 250] width 9 height 9
click at [28, 248] on div at bounding box center [25, 250] width 9 height 9
click at [133, 414] on div "Eraser" at bounding box center [128, 496] width 45 height 17
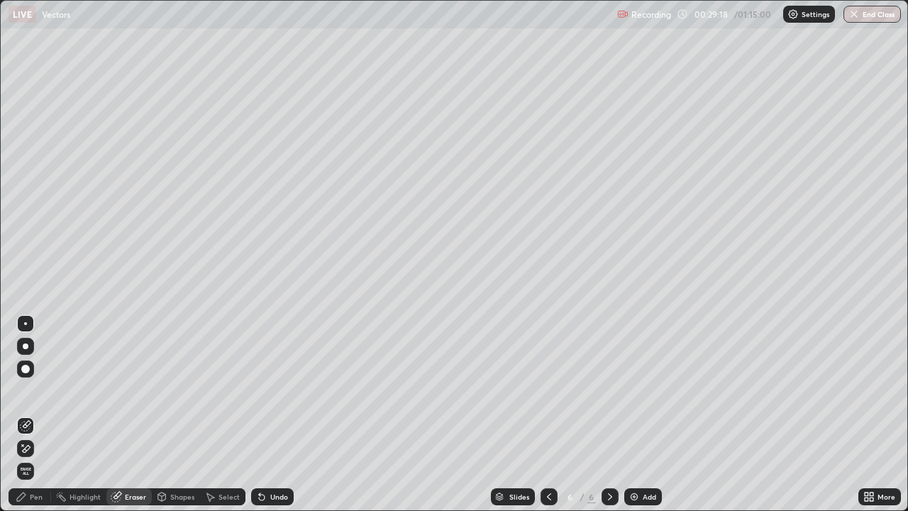
click at [36, 414] on div "Pen" at bounding box center [36, 496] width 13 height 7
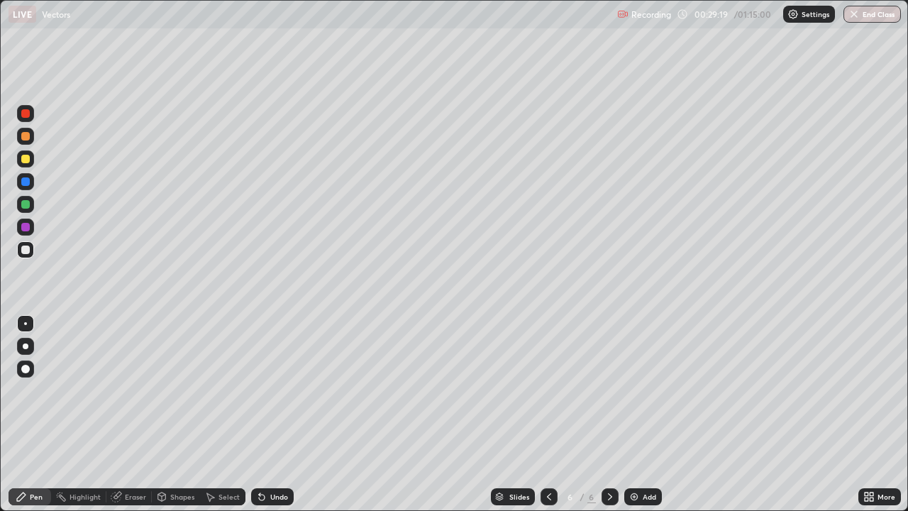
click at [29, 248] on div at bounding box center [25, 250] width 9 height 9
click at [135, 414] on div "Eraser" at bounding box center [128, 496] width 45 height 17
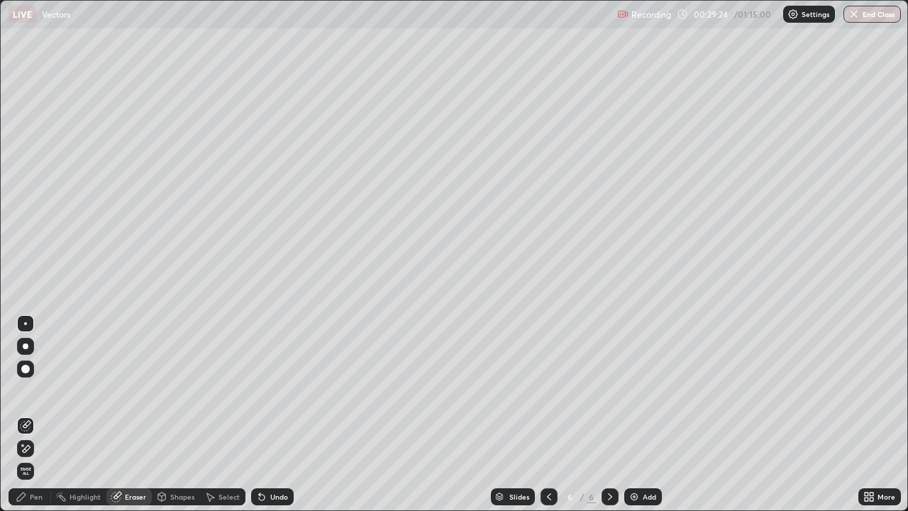
click at [35, 414] on div "Pen" at bounding box center [30, 496] width 43 height 17
click at [40, 414] on div "Pen" at bounding box center [36, 496] width 13 height 7
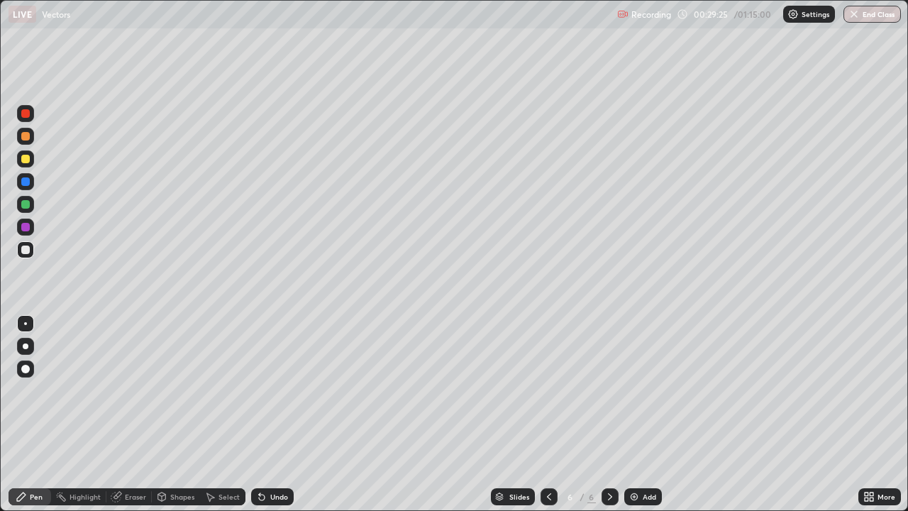
click at [31, 253] on div at bounding box center [25, 249] width 17 height 17
click at [25, 207] on div at bounding box center [25, 204] width 9 height 9
click at [28, 248] on div at bounding box center [25, 250] width 9 height 9
click at [31, 226] on div at bounding box center [25, 227] width 17 height 17
click at [23, 255] on div at bounding box center [25, 249] width 17 height 17
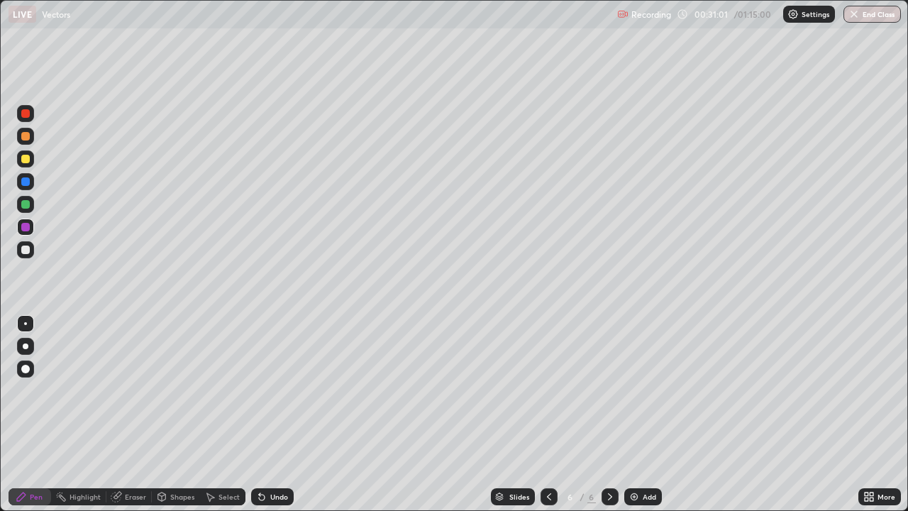
click at [20, 255] on div at bounding box center [25, 249] width 17 height 17
click at [26, 206] on div at bounding box center [25, 204] width 9 height 9
click at [28, 158] on div at bounding box center [25, 159] width 9 height 9
click at [28, 248] on div at bounding box center [25, 250] width 9 height 9
click at [33, 231] on div at bounding box center [25, 227] width 17 height 17
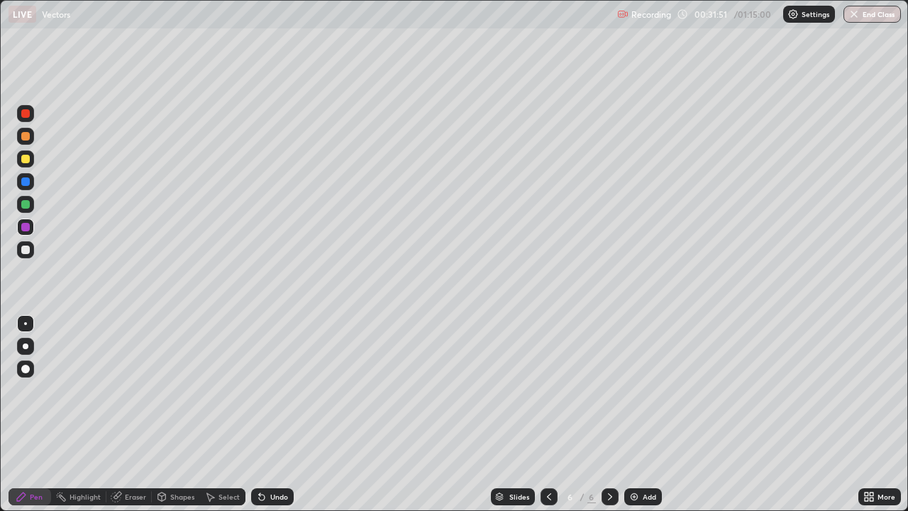
click at [33, 248] on div at bounding box center [25, 249] width 17 height 17
click at [138, 414] on div "Eraser" at bounding box center [128, 496] width 45 height 17
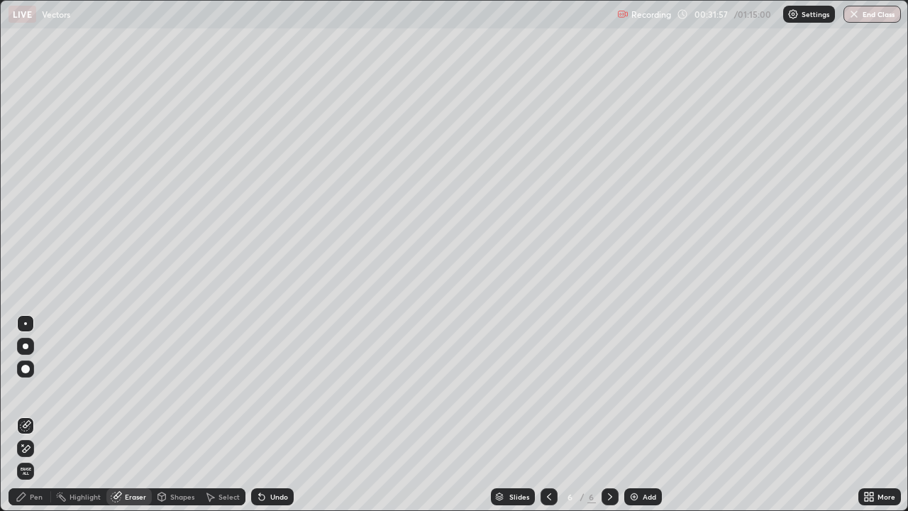
click at [41, 414] on div "Pen" at bounding box center [36, 496] width 13 height 7
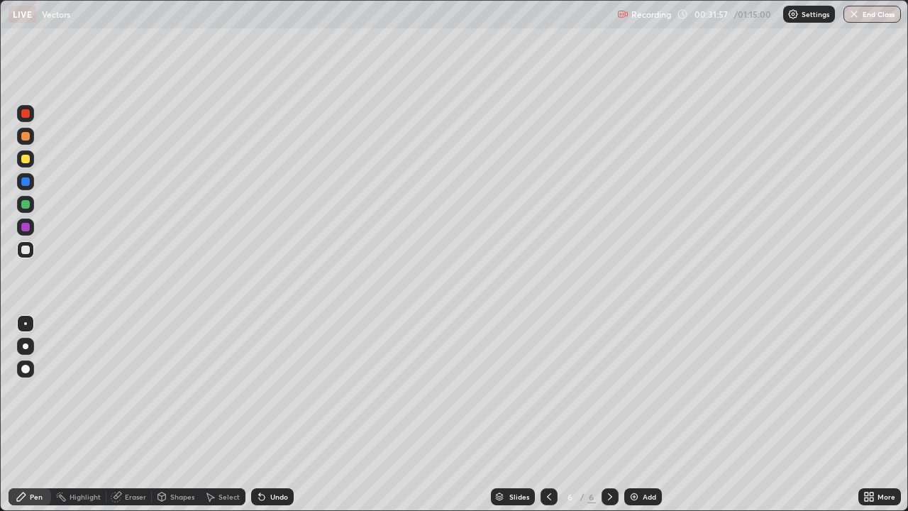
click at [33, 249] on div at bounding box center [25, 249] width 17 height 17
click at [24, 249] on div at bounding box center [25, 250] width 9 height 9
click at [25, 255] on div at bounding box center [25, 249] width 17 height 17
click at [25, 258] on div at bounding box center [25, 249] width 17 height 17
click at [635, 414] on img at bounding box center [634, 496] width 11 height 11
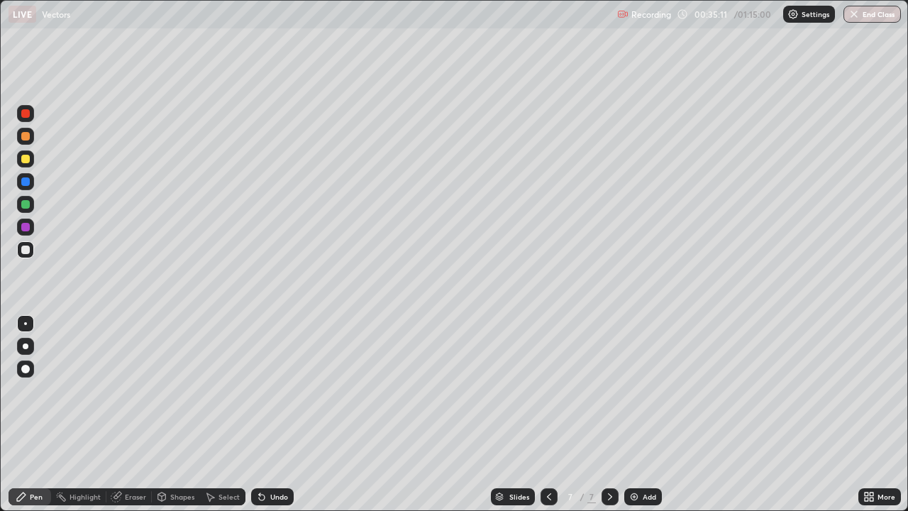
click at [27, 161] on div at bounding box center [25, 159] width 9 height 9
click at [28, 253] on div at bounding box center [25, 250] width 9 height 9
click at [27, 248] on div at bounding box center [25, 250] width 9 height 9
click at [26, 250] on div at bounding box center [25, 250] width 9 height 9
click at [23, 162] on div at bounding box center [25, 159] width 9 height 9
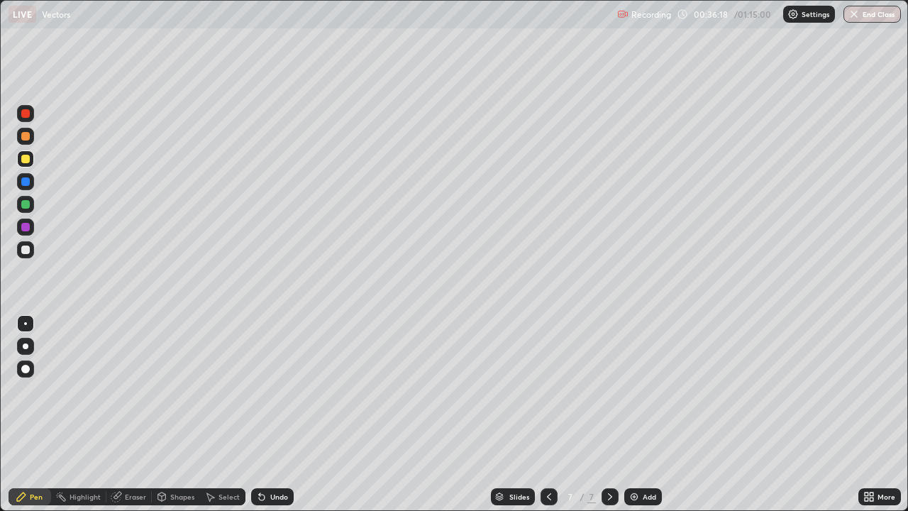
click at [26, 251] on div at bounding box center [25, 250] width 9 height 9
click at [28, 158] on div at bounding box center [25, 159] width 9 height 9
click at [143, 414] on div "Eraser" at bounding box center [135, 496] width 21 height 7
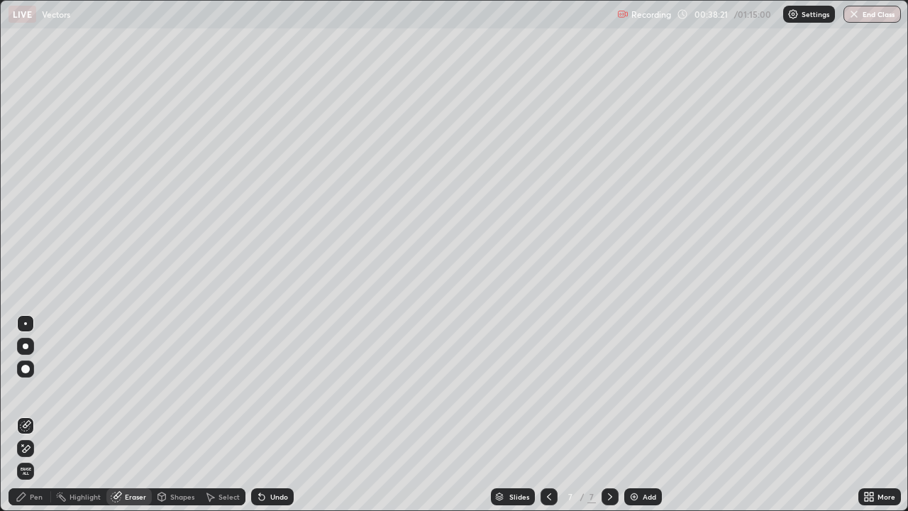
click at [43, 414] on div "Pen" at bounding box center [30, 496] width 43 height 17
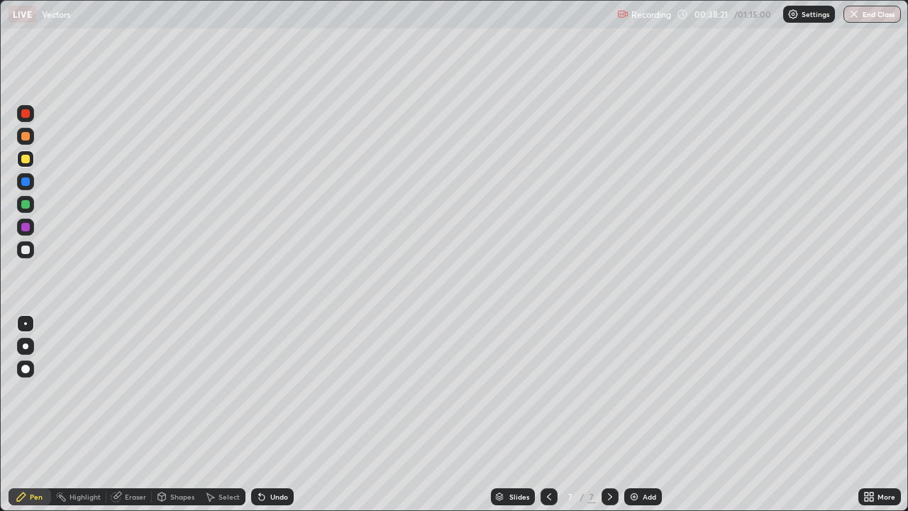
click at [33, 254] on div at bounding box center [25, 249] width 17 height 17
click at [131, 414] on div "Eraser" at bounding box center [135, 496] width 21 height 7
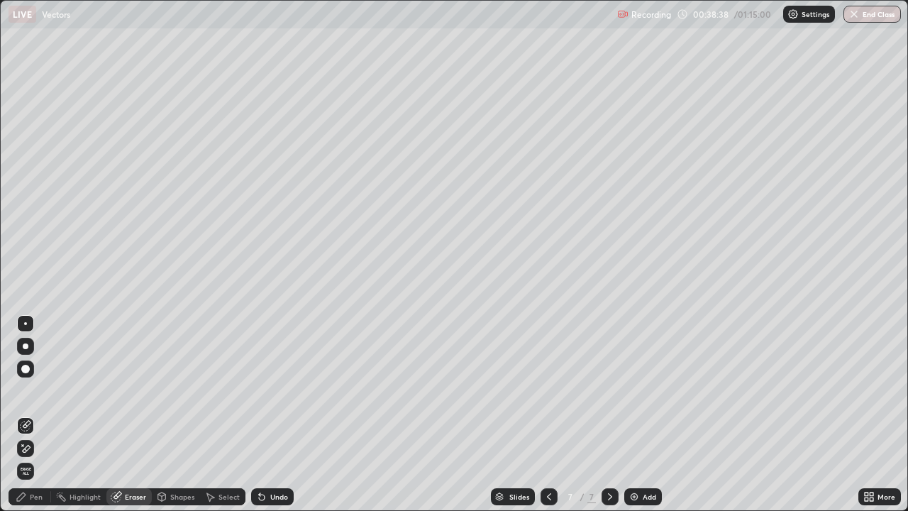
click at [34, 414] on div "Pen" at bounding box center [30, 496] width 43 height 17
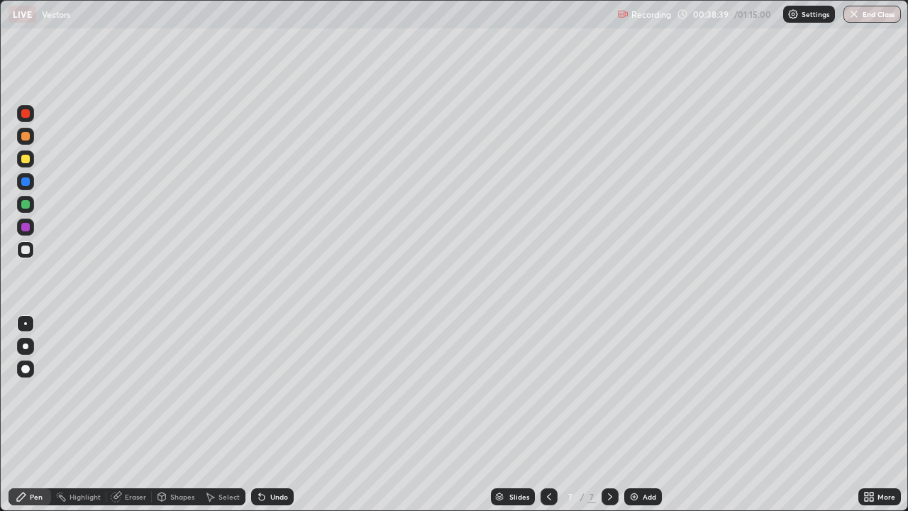
click at [28, 257] on div at bounding box center [25, 249] width 17 height 17
click at [26, 258] on div at bounding box center [25, 249] width 17 height 17
click at [33, 258] on div at bounding box center [25, 249] width 17 height 23
click at [32, 254] on div at bounding box center [25, 249] width 17 height 17
click at [32, 253] on div at bounding box center [25, 249] width 17 height 17
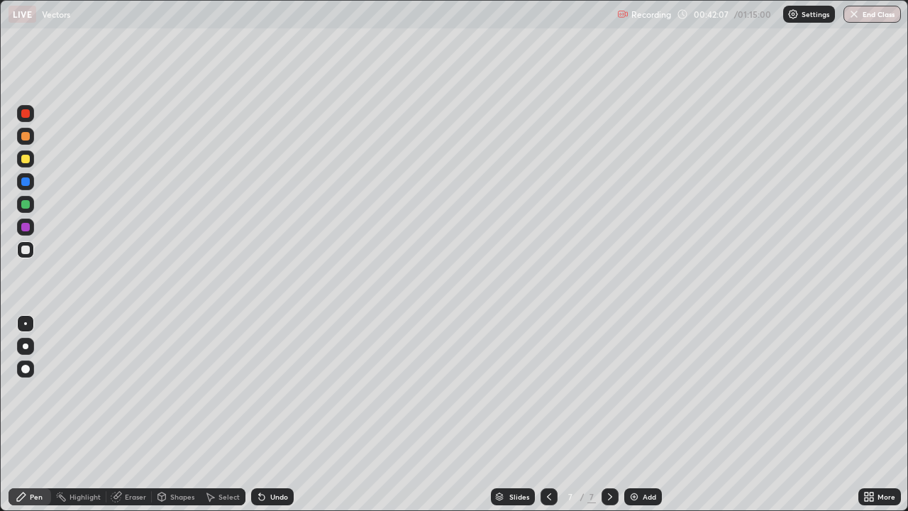
click at [634, 414] on div "Add" at bounding box center [644, 496] width 38 height 17
click at [26, 162] on div at bounding box center [25, 159] width 9 height 9
click at [28, 158] on div at bounding box center [25, 159] width 9 height 9
click at [24, 139] on div at bounding box center [25, 136] width 9 height 9
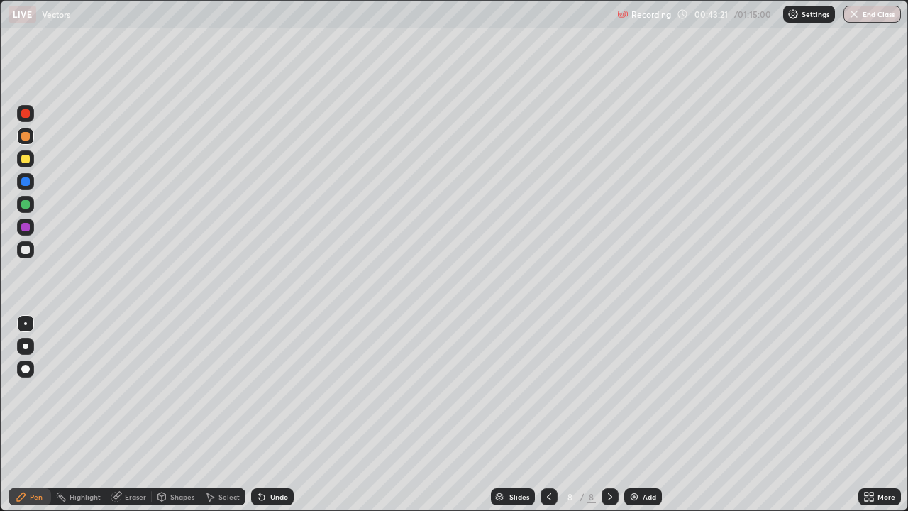
click at [26, 250] on div at bounding box center [25, 250] width 9 height 9
click at [26, 249] on div at bounding box center [25, 250] width 9 height 9
click at [28, 204] on div at bounding box center [25, 204] width 9 height 9
click at [24, 248] on div at bounding box center [25, 250] width 9 height 9
click at [26, 202] on div at bounding box center [25, 204] width 9 height 9
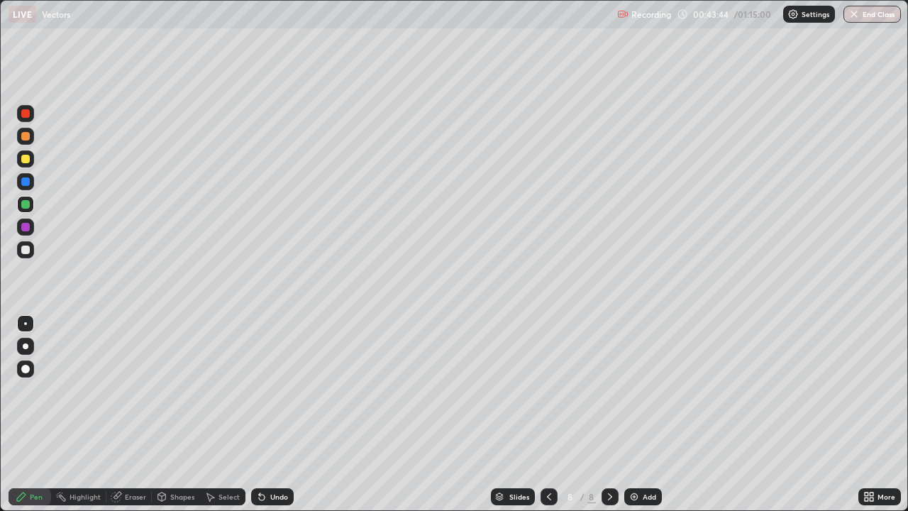
click at [29, 202] on div at bounding box center [25, 204] width 9 height 9
click at [32, 162] on div at bounding box center [25, 158] width 17 height 17
click at [133, 414] on div "Eraser" at bounding box center [135, 496] width 21 height 7
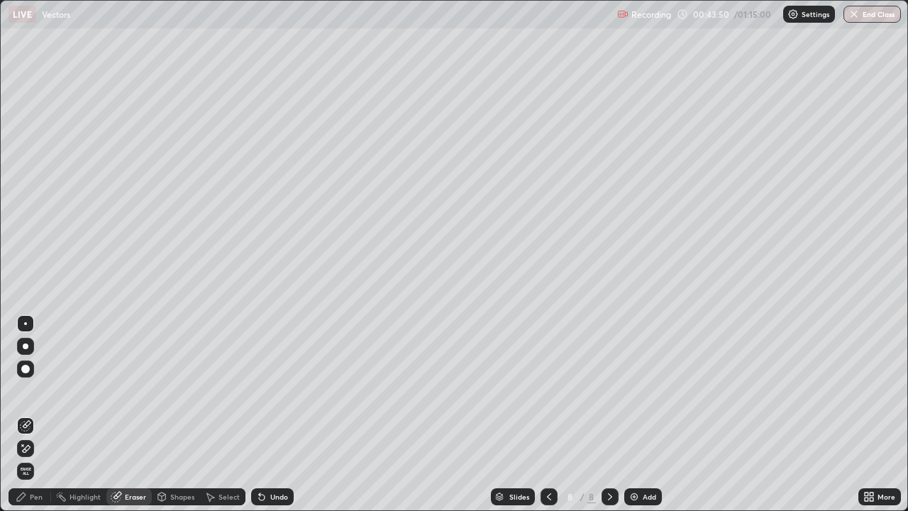
click at [27, 414] on div "Pen" at bounding box center [30, 496] width 43 height 17
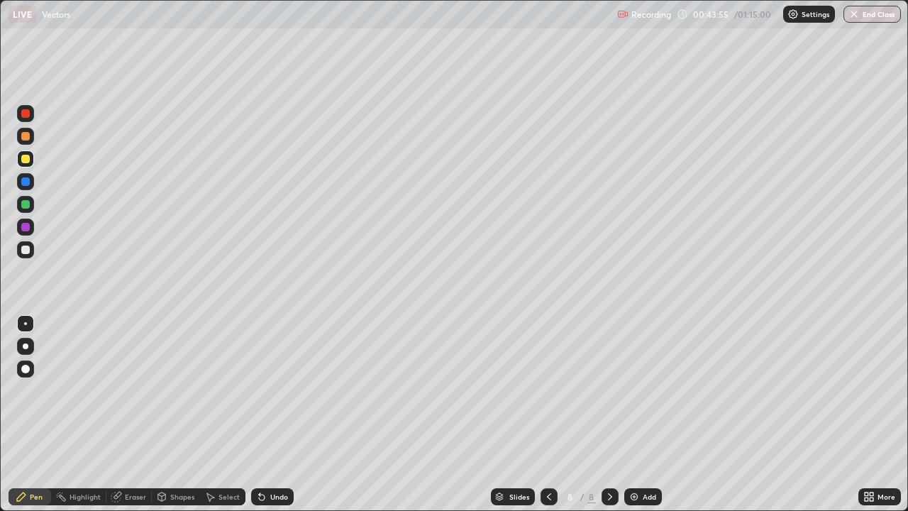
click at [28, 207] on div at bounding box center [25, 204] width 9 height 9
click at [28, 206] on div at bounding box center [25, 204] width 9 height 9
click at [27, 205] on div at bounding box center [25, 204] width 9 height 9
click at [24, 113] on div at bounding box center [25, 113] width 9 height 9
click at [138, 414] on div "Eraser" at bounding box center [135, 496] width 21 height 7
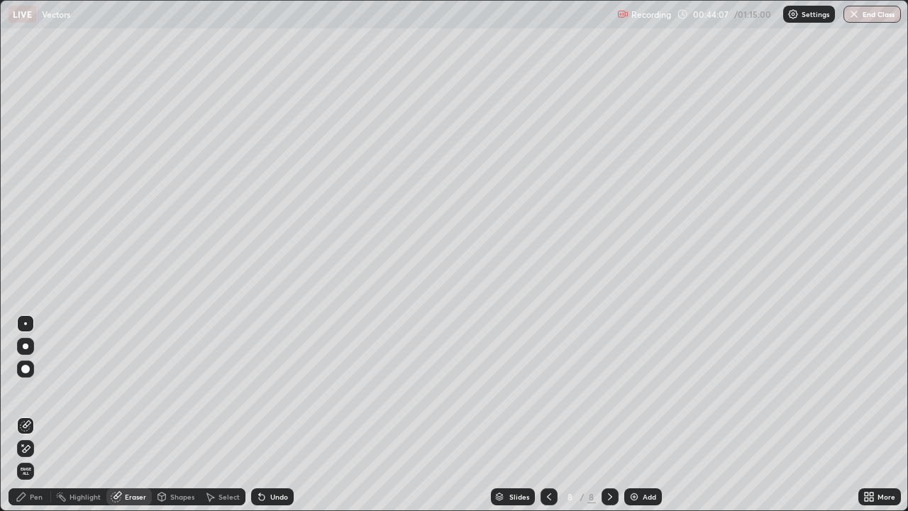
click at [39, 414] on div "Pen" at bounding box center [30, 496] width 43 height 17
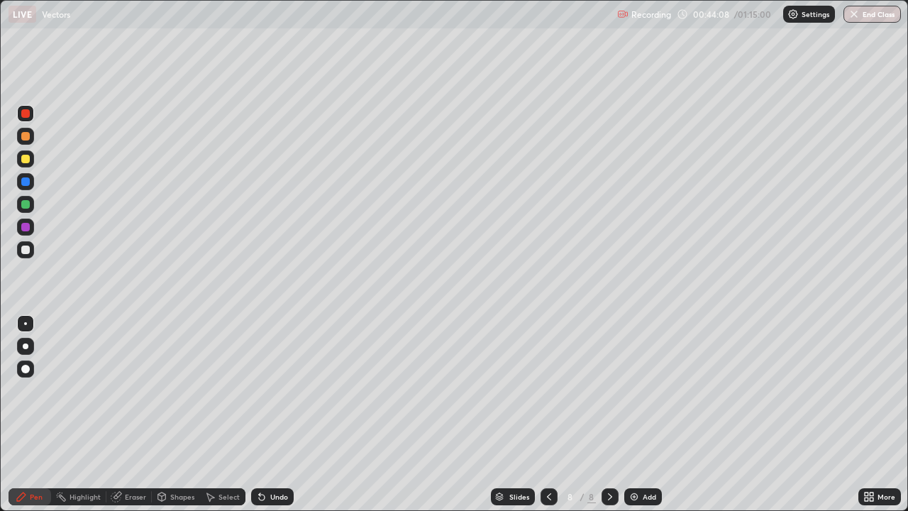
click at [26, 250] on div at bounding box center [25, 250] width 9 height 9
click at [26, 252] on div at bounding box center [25, 250] width 9 height 9
click at [137, 414] on div "Eraser" at bounding box center [135, 496] width 21 height 7
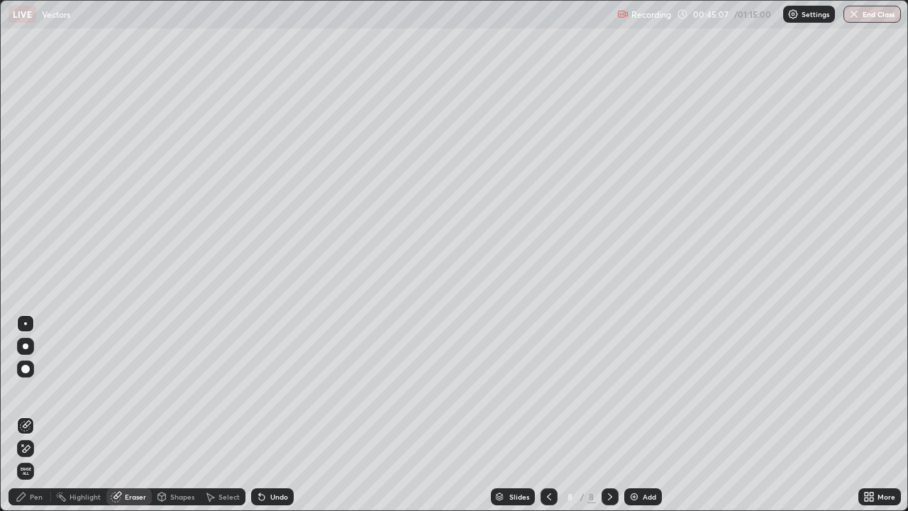
click at [39, 414] on div "Pen" at bounding box center [30, 496] width 43 height 17
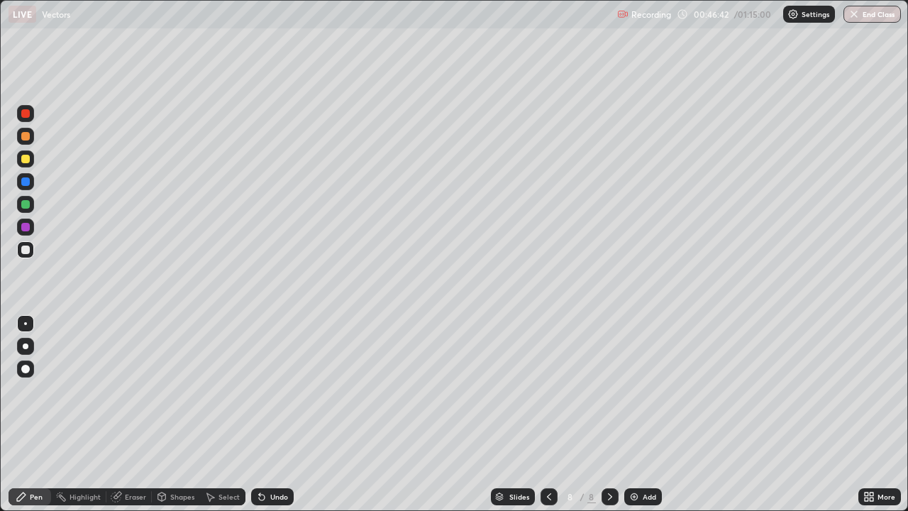
click at [31, 206] on div at bounding box center [25, 204] width 17 height 17
click at [26, 250] on div at bounding box center [25, 250] width 9 height 9
click at [142, 414] on div "Eraser" at bounding box center [128, 496] width 45 height 17
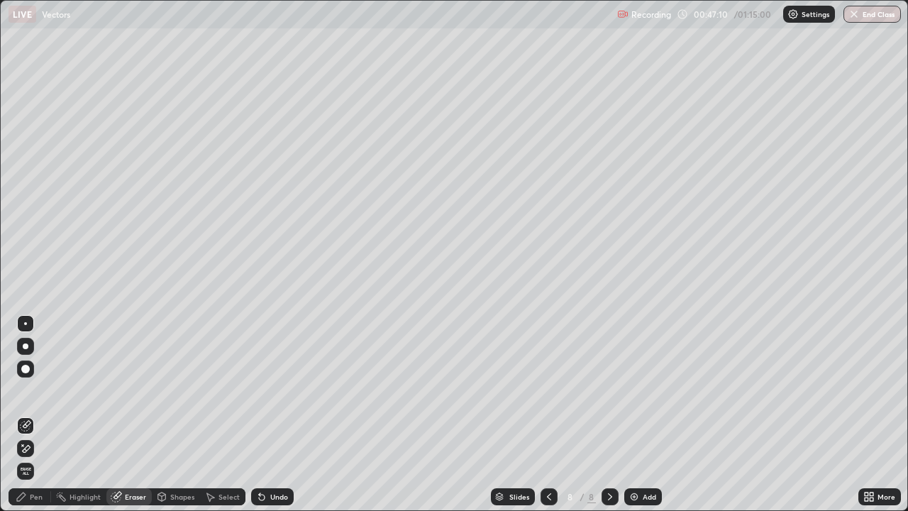
click at [42, 414] on div "Pen" at bounding box center [30, 496] width 43 height 17
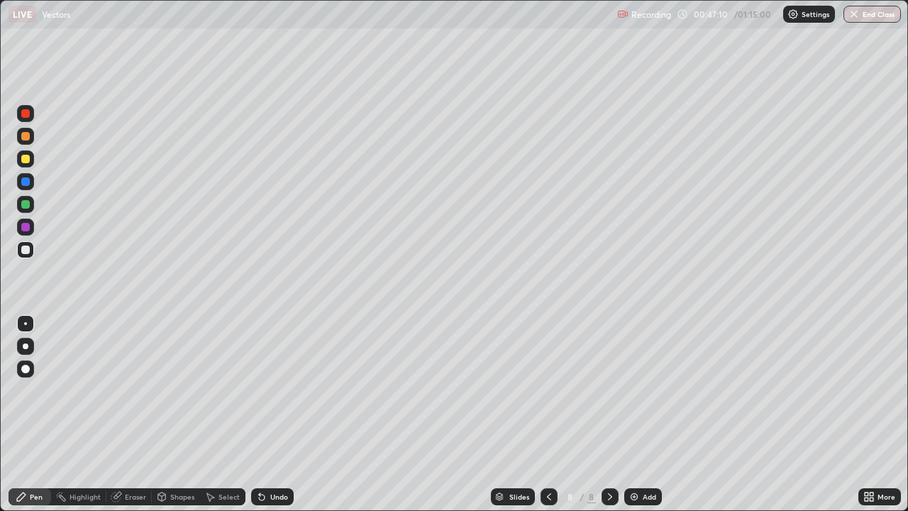
click at [26, 250] on div at bounding box center [25, 250] width 9 height 9
click at [32, 244] on div at bounding box center [25, 249] width 17 height 17
click at [29, 207] on div at bounding box center [25, 204] width 9 height 9
click at [145, 414] on div "Eraser" at bounding box center [135, 496] width 21 height 7
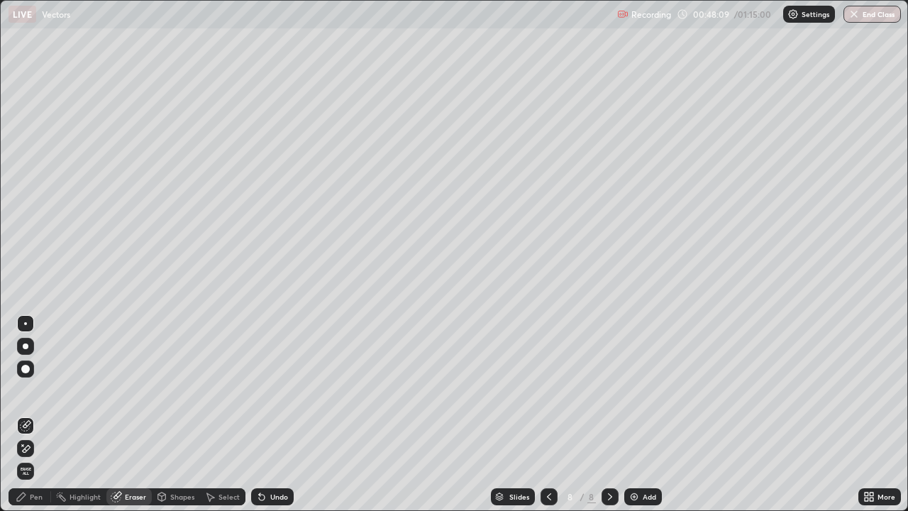
click at [43, 414] on div "Pen" at bounding box center [30, 496] width 43 height 17
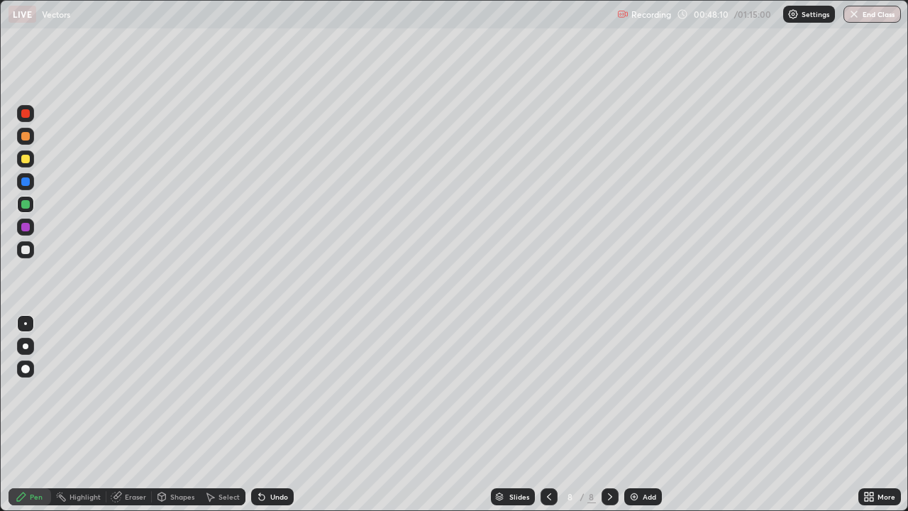
click at [32, 246] on div at bounding box center [25, 249] width 17 height 17
click at [633, 414] on img at bounding box center [634, 496] width 11 height 11
click at [25, 160] on div at bounding box center [25, 159] width 9 height 9
click at [28, 250] on div at bounding box center [25, 250] width 9 height 9
click at [23, 251] on div at bounding box center [25, 250] width 9 height 9
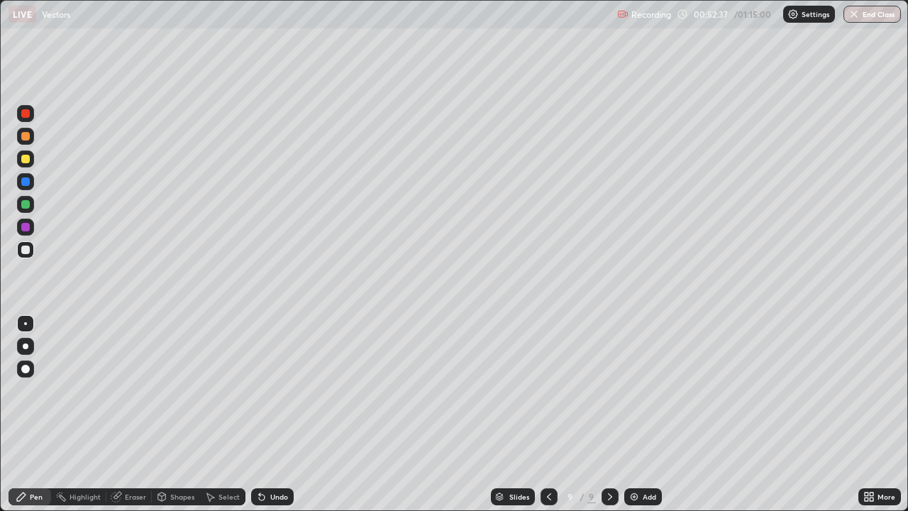
click at [25, 205] on div at bounding box center [25, 204] width 9 height 9
click at [26, 228] on div at bounding box center [25, 227] width 9 height 9
click at [23, 182] on div at bounding box center [25, 181] width 9 height 9
click at [23, 160] on div at bounding box center [25, 159] width 9 height 9
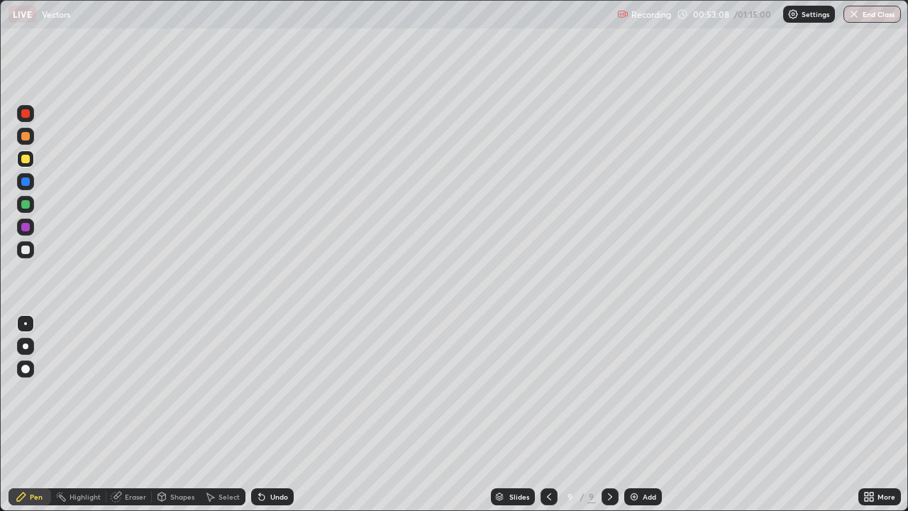
click at [128, 414] on div "Eraser" at bounding box center [128, 496] width 45 height 17
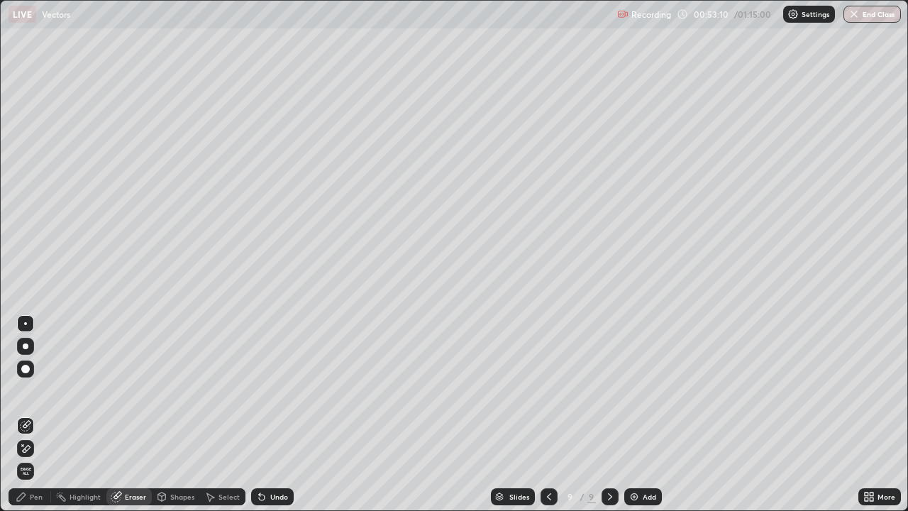
click at [39, 414] on div "Pen" at bounding box center [36, 496] width 13 height 7
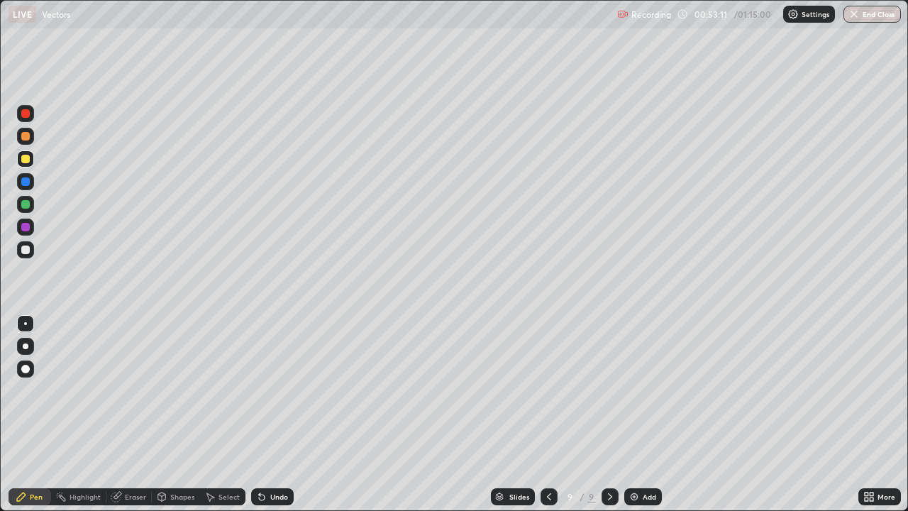
click at [27, 158] on div at bounding box center [25, 159] width 9 height 9
click at [28, 252] on div at bounding box center [25, 250] width 9 height 9
click at [138, 414] on div "Eraser" at bounding box center [135, 496] width 21 height 7
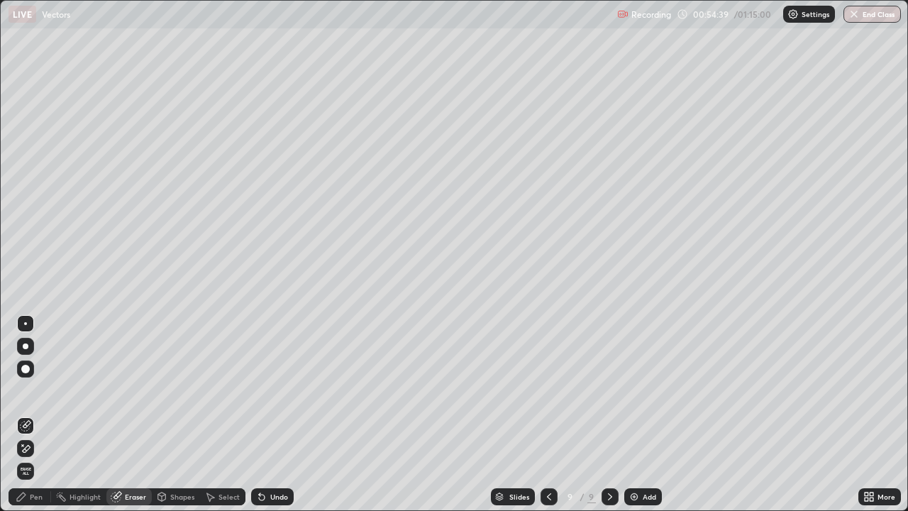
click at [39, 414] on div "Pen" at bounding box center [36, 496] width 13 height 7
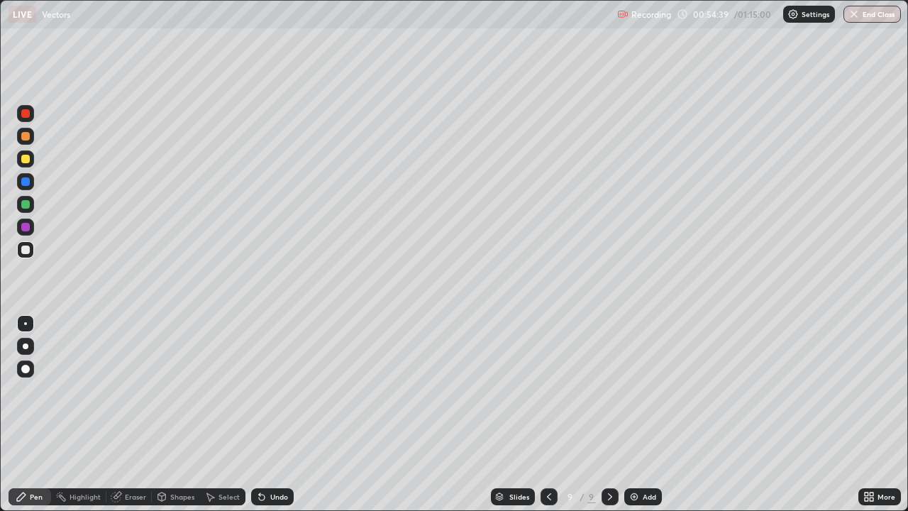
click at [30, 243] on div at bounding box center [25, 249] width 17 height 17
click at [143, 414] on div "Eraser" at bounding box center [135, 496] width 21 height 7
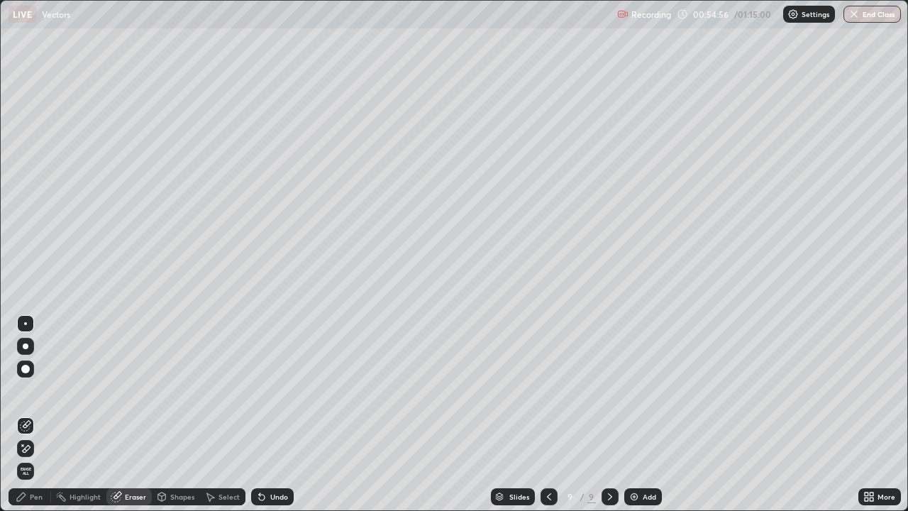
click at [46, 414] on div "Pen" at bounding box center [30, 496] width 43 height 17
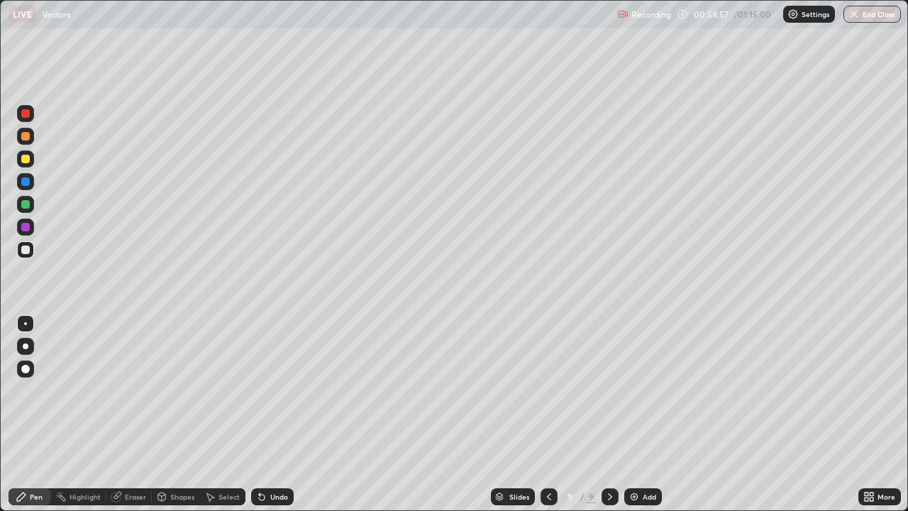
click at [33, 253] on div at bounding box center [25, 249] width 17 height 17
click at [28, 250] on div at bounding box center [25, 250] width 9 height 9
click at [29, 204] on div at bounding box center [25, 204] width 9 height 9
click at [27, 160] on div at bounding box center [25, 159] width 9 height 9
click at [26, 114] on div at bounding box center [25, 113] width 9 height 9
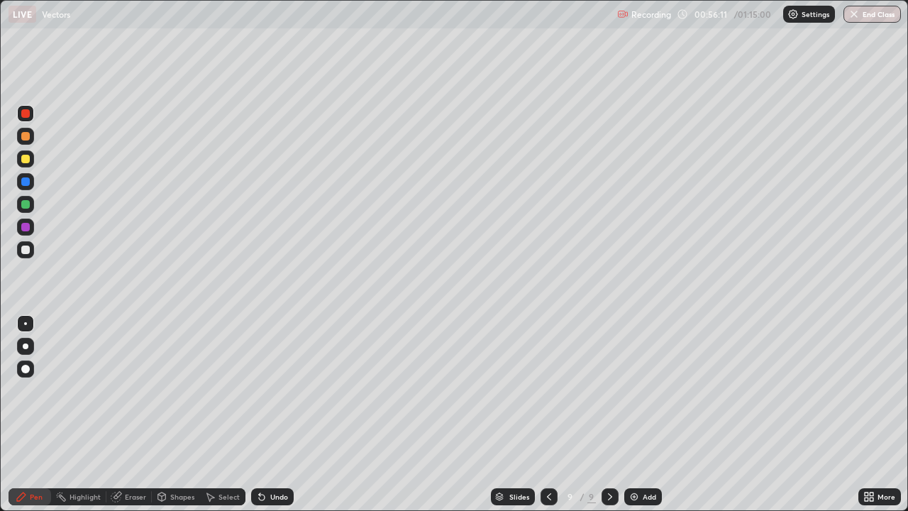
click at [28, 184] on div at bounding box center [25, 181] width 9 height 9
click at [27, 183] on div at bounding box center [25, 181] width 9 height 9
click at [33, 250] on div at bounding box center [25, 249] width 17 height 17
click at [630, 414] on img at bounding box center [634, 496] width 11 height 11
click at [547, 414] on icon at bounding box center [548, 496] width 11 height 11
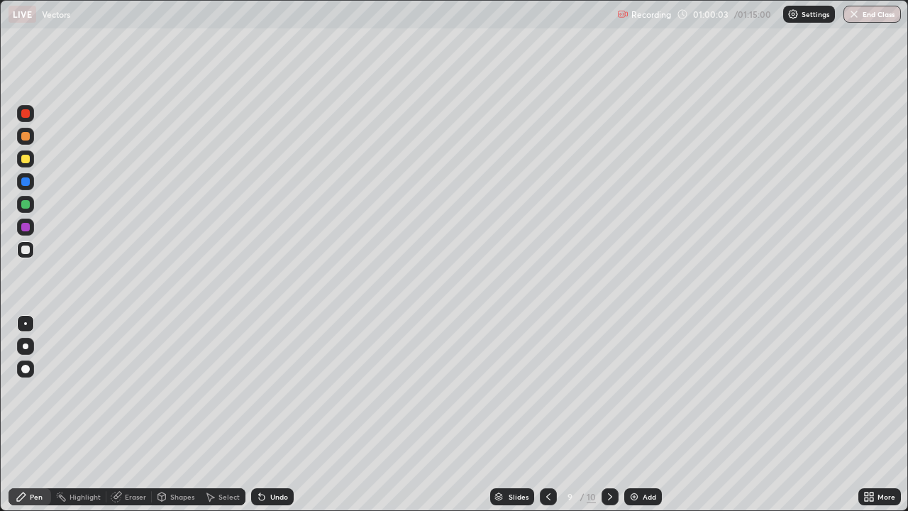
click at [632, 414] on img at bounding box center [634, 496] width 11 height 11
click at [28, 158] on div at bounding box center [25, 159] width 9 height 9
click at [26, 249] on div at bounding box center [25, 250] width 9 height 9
click at [128, 414] on div "Eraser" at bounding box center [128, 496] width 45 height 17
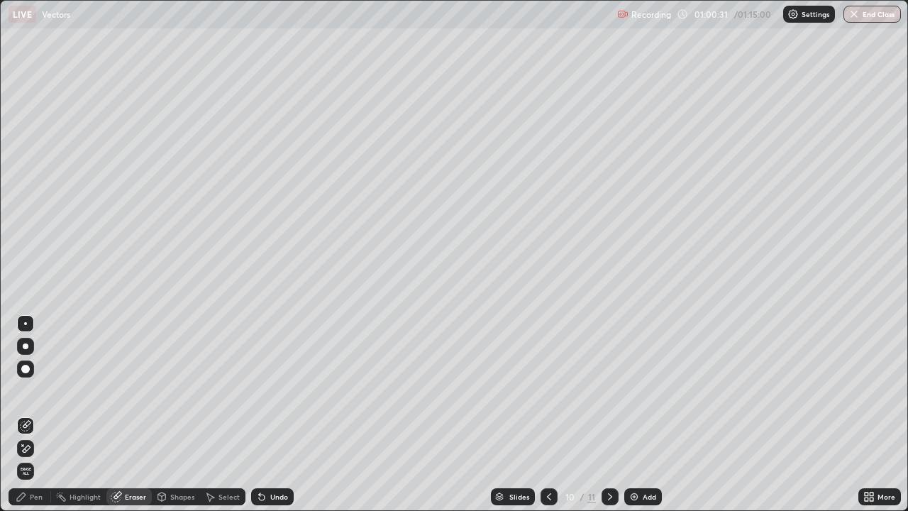
click at [40, 414] on div "Pen" at bounding box center [36, 496] width 13 height 7
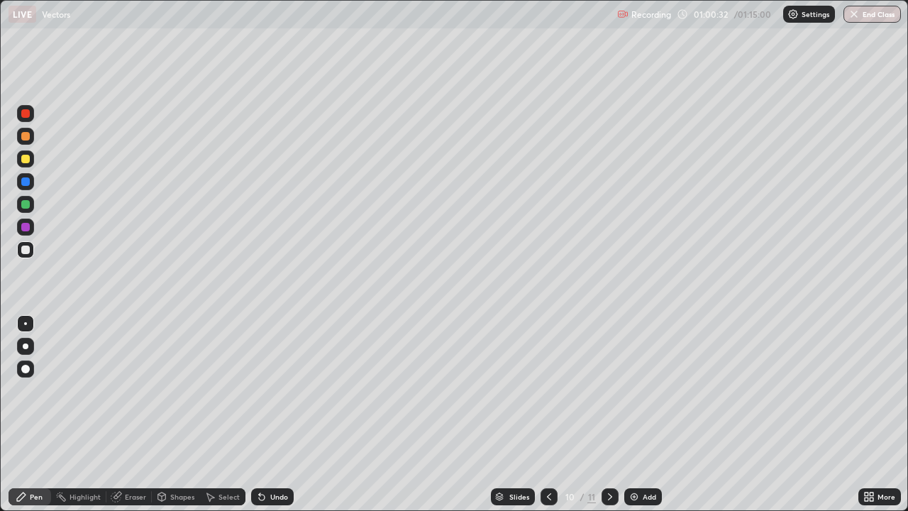
click at [32, 251] on div at bounding box center [25, 249] width 17 height 17
click at [29, 250] on div at bounding box center [25, 250] width 9 height 9
click at [137, 414] on div "Eraser" at bounding box center [128, 496] width 45 height 17
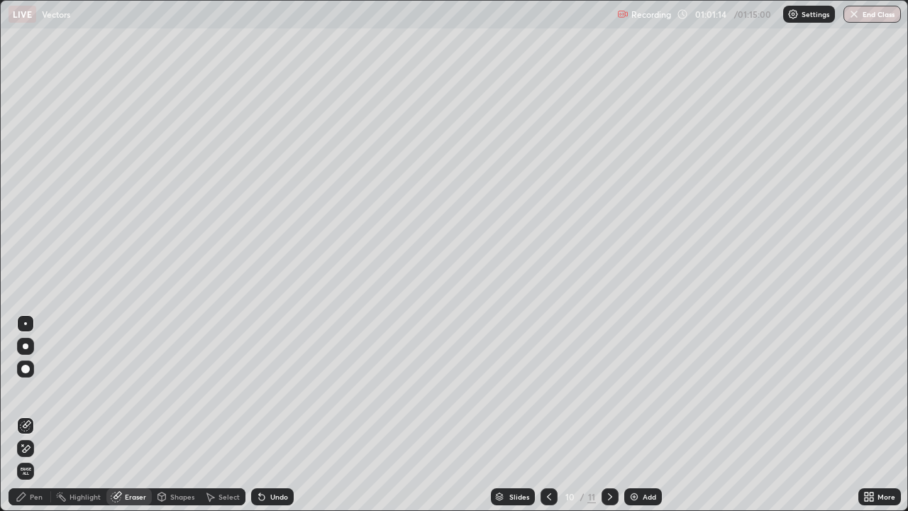
click at [37, 414] on div "Pen" at bounding box center [30, 496] width 43 height 17
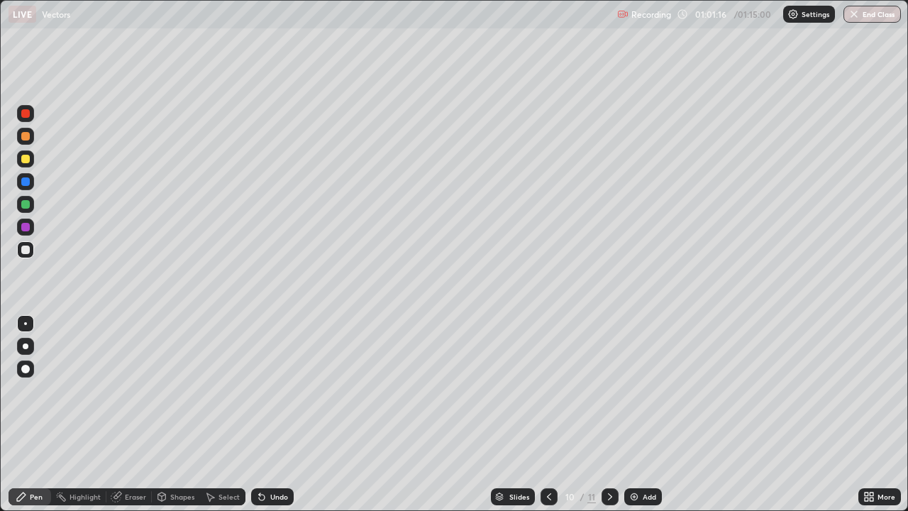
click at [26, 204] on div at bounding box center [25, 204] width 9 height 9
click at [29, 251] on div at bounding box center [25, 250] width 9 height 9
click at [28, 206] on div at bounding box center [25, 204] width 9 height 9
click at [29, 204] on div at bounding box center [25, 204] width 9 height 9
click at [130, 414] on div "Eraser" at bounding box center [135, 496] width 21 height 7
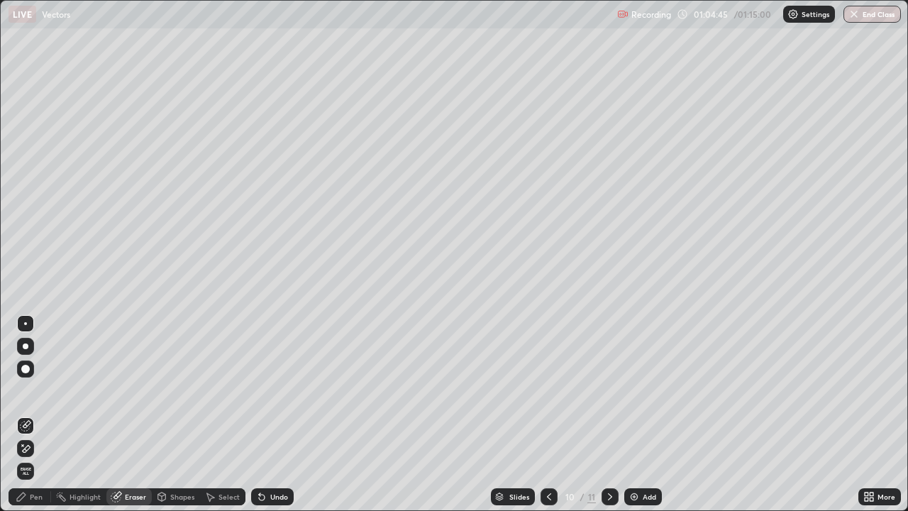
click at [32, 414] on div "Pen" at bounding box center [30, 496] width 43 height 17
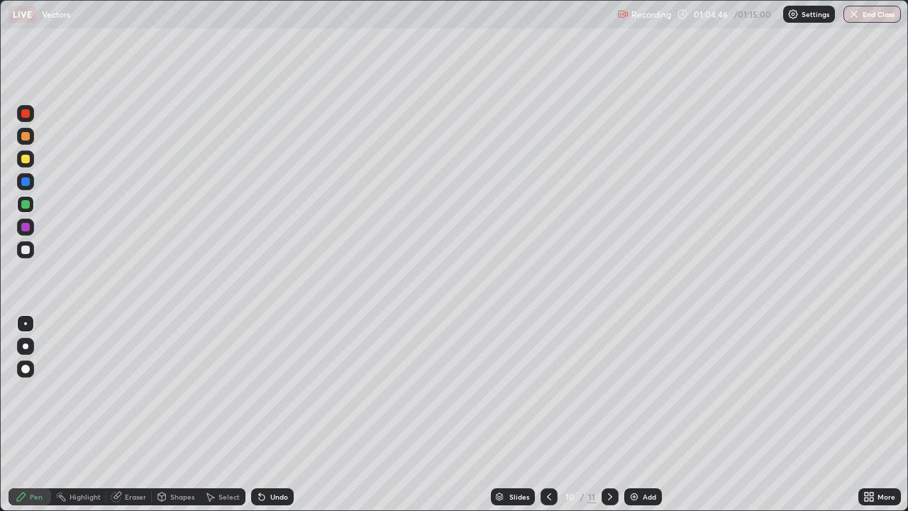
click at [26, 159] on div at bounding box center [25, 159] width 9 height 9
click at [27, 138] on div at bounding box center [25, 136] width 9 height 9
click at [26, 204] on div at bounding box center [25, 204] width 9 height 9
click at [28, 112] on div at bounding box center [25, 113] width 9 height 9
click at [28, 252] on div at bounding box center [25, 250] width 9 height 9
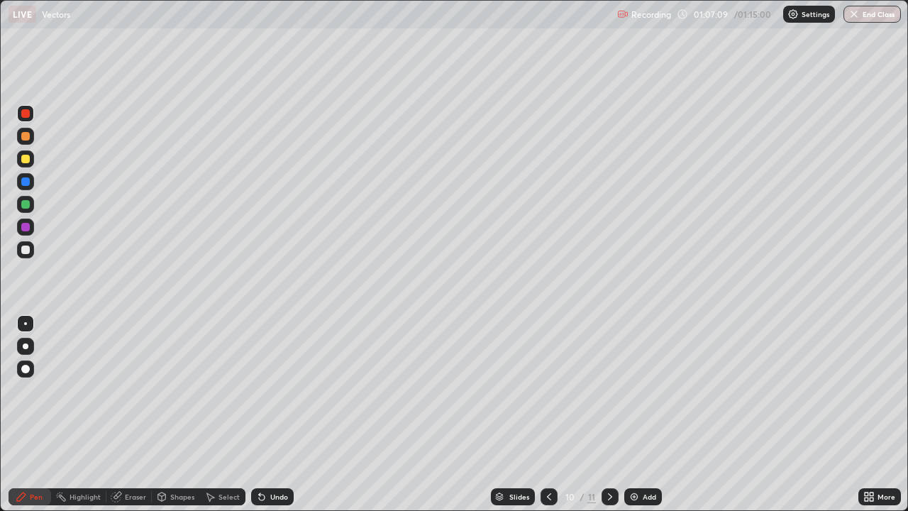
click at [25, 249] on div at bounding box center [25, 250] width 9 height 9
click at [632, 414] on img at bounding box center [634, 496] width 11 height 11
click at [28, 160] on div at bounding box center [25, 159] width 9 height 9
click at [24, 251] on div at bounding box center [25, 250] width 9 height 9
click at [25, 250] on div at bounding box center [25, 250] width 9 height 9
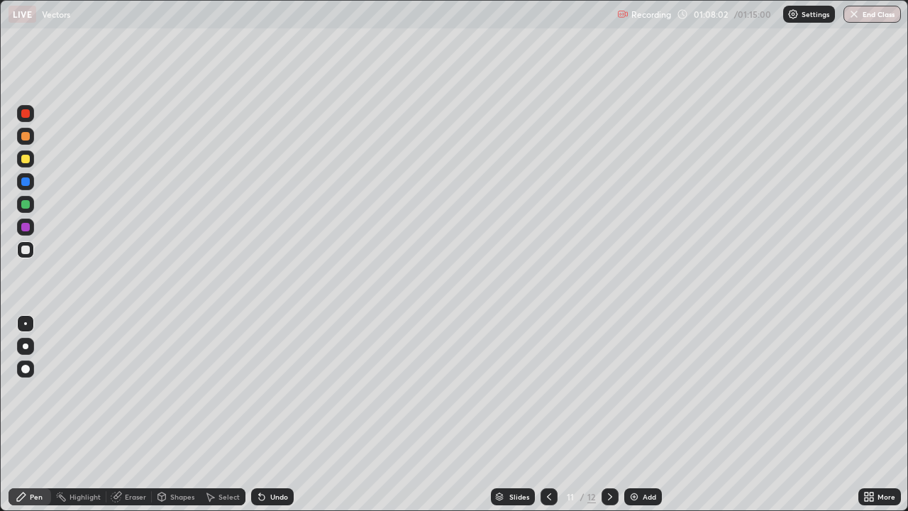
click at [548, 414] on icon at bounding box center [549, 496] width 11 height 11
click at [610, 414] on icon at bounding box center [610, 496] width 11 height 11
click at [26, 249] on div at bounding box center [25, 250] width 9 height 9
click at [136, 414] on div "Eraser" at bounding box center [135, 496] width 21 height 7
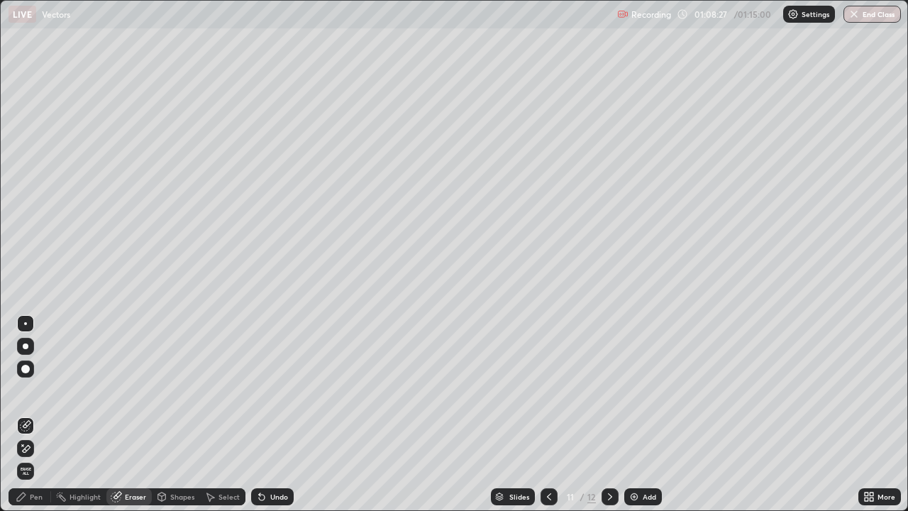
click at [40, 414] on div "Pen" at bounding box center [30, 496] width 43 height 17
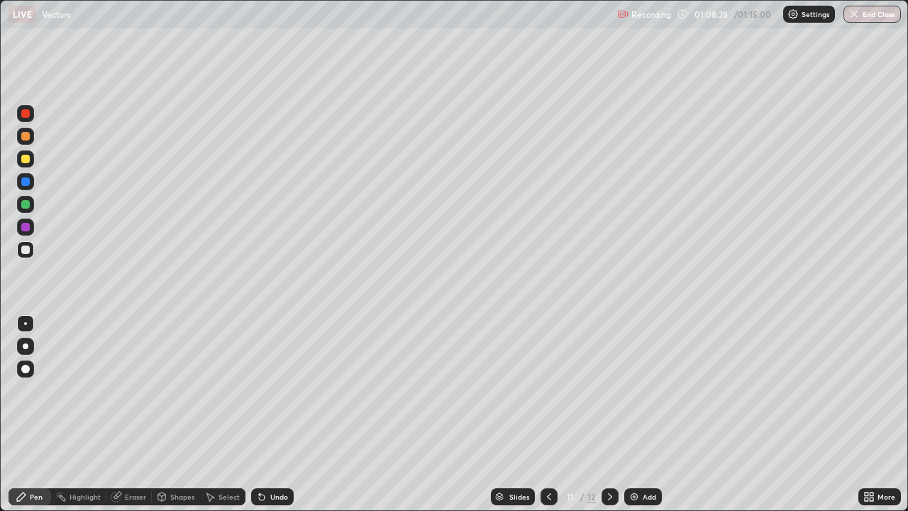
click at [39, 414] on div "Pen" at bounding box center [36, 496] width 13 height 7
click at [26, 206] on div at bounding box center [25, 204] width 9 height 9
click at [28, 159] on div at bounding box center [25, 159] width 9 height 9
click at [28, 251] on div at bounding box center [25, 250] width 9 height 9
click at [142, 414] on div "Eraser" at bounding box center [135, 496] width 21 height 7
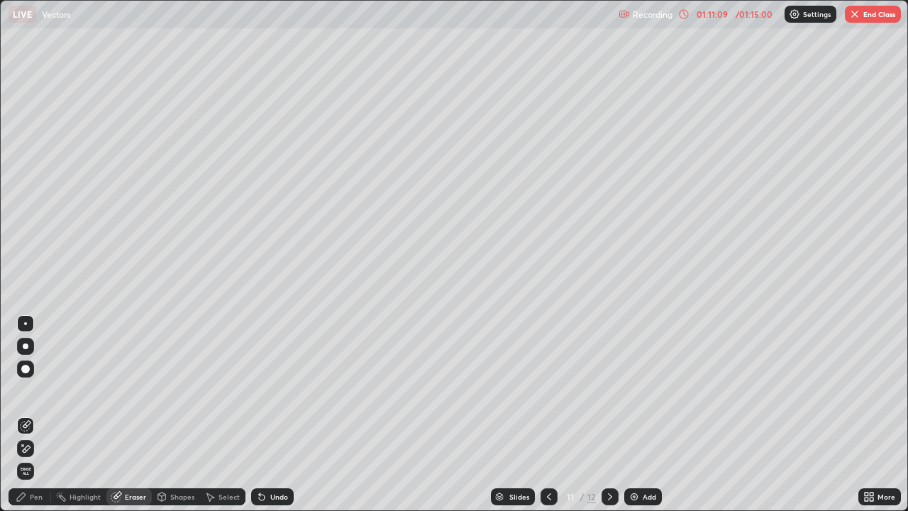
click at [39, 414] on div "Pen" at bounding box center [30, 496] width 43 height 17
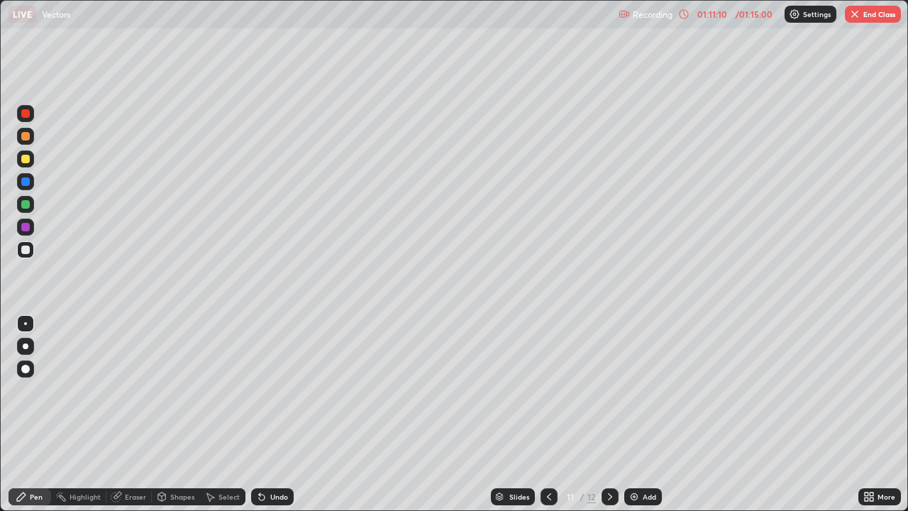
click at [32, 248] on div at bounding box center [25, 249] width 17 height 17
click at [130, 414] on div "Eraser" at bounding box center [135, 496] width 21 height 7
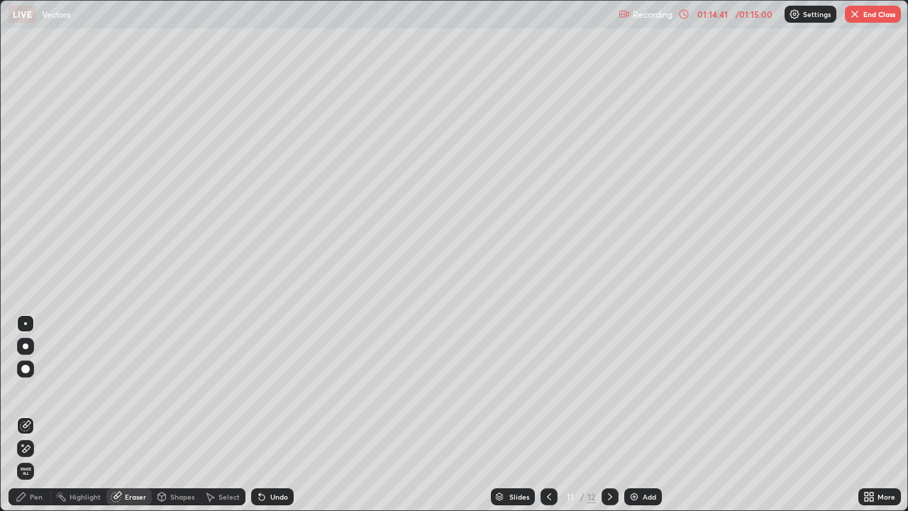
click at [34, 414] on div "Pen" at bounding box center [36, 496] width 13 height 7
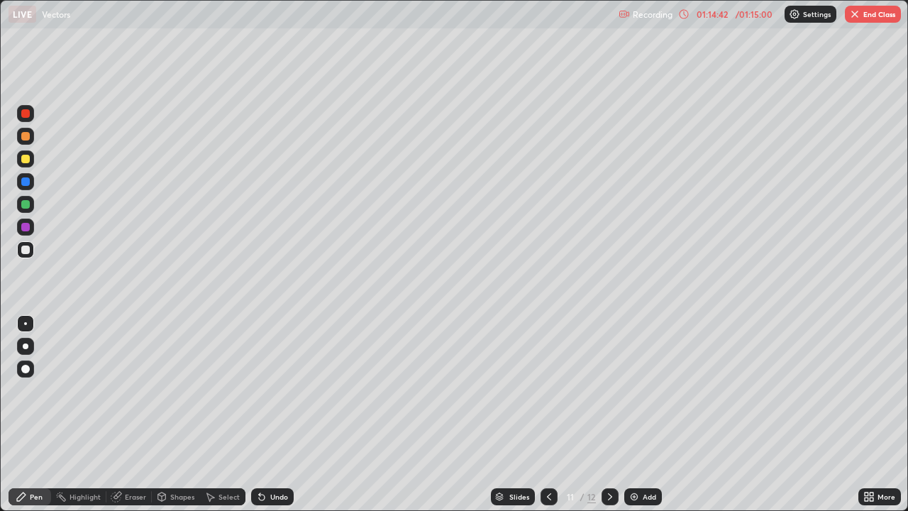
click at [25, 251] on div at bounding box center [25, 250] width 9 height 9
click at [867, 13] on button "End Class" at bounding box center [873, 14] width 56 height 17
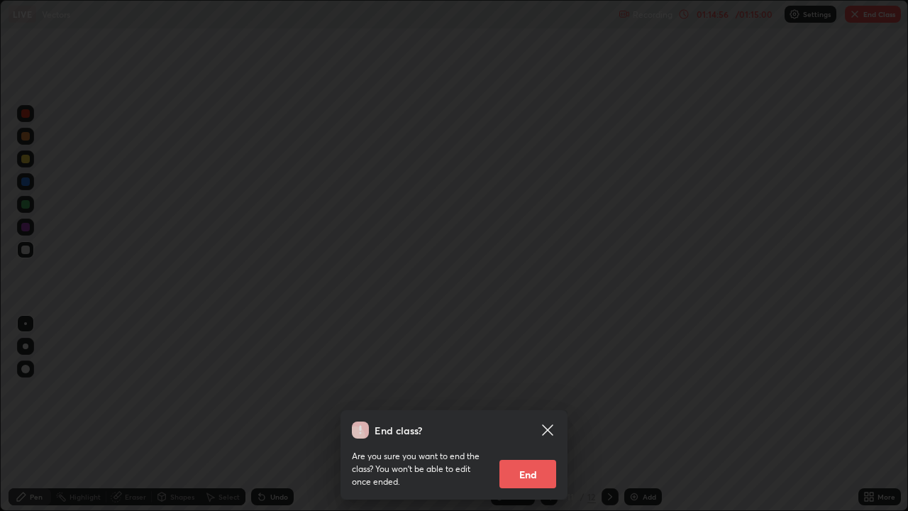
click at [529, 414] on button "End" at bounding box center [528, 474] width 57 height 28
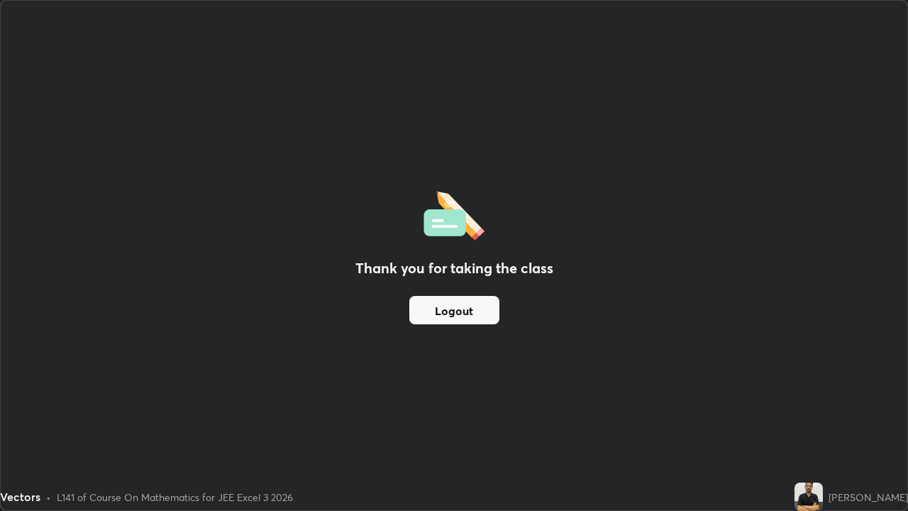
click at [475, 319] on button "Logout" at bounding box center [454, 310] width 90 height 28
click at [481, 315] on button "Logout" at bounding box center [454, 310] width 90 height 28
click at [488, 312] on button "Logout" at bounding box center [454, 310] width 90 height 28
click at [493, 308] on button "Logout" at bounding box center [454, 310] width 90 height 28
